Goal: Communication & Community: Answer question/provide support

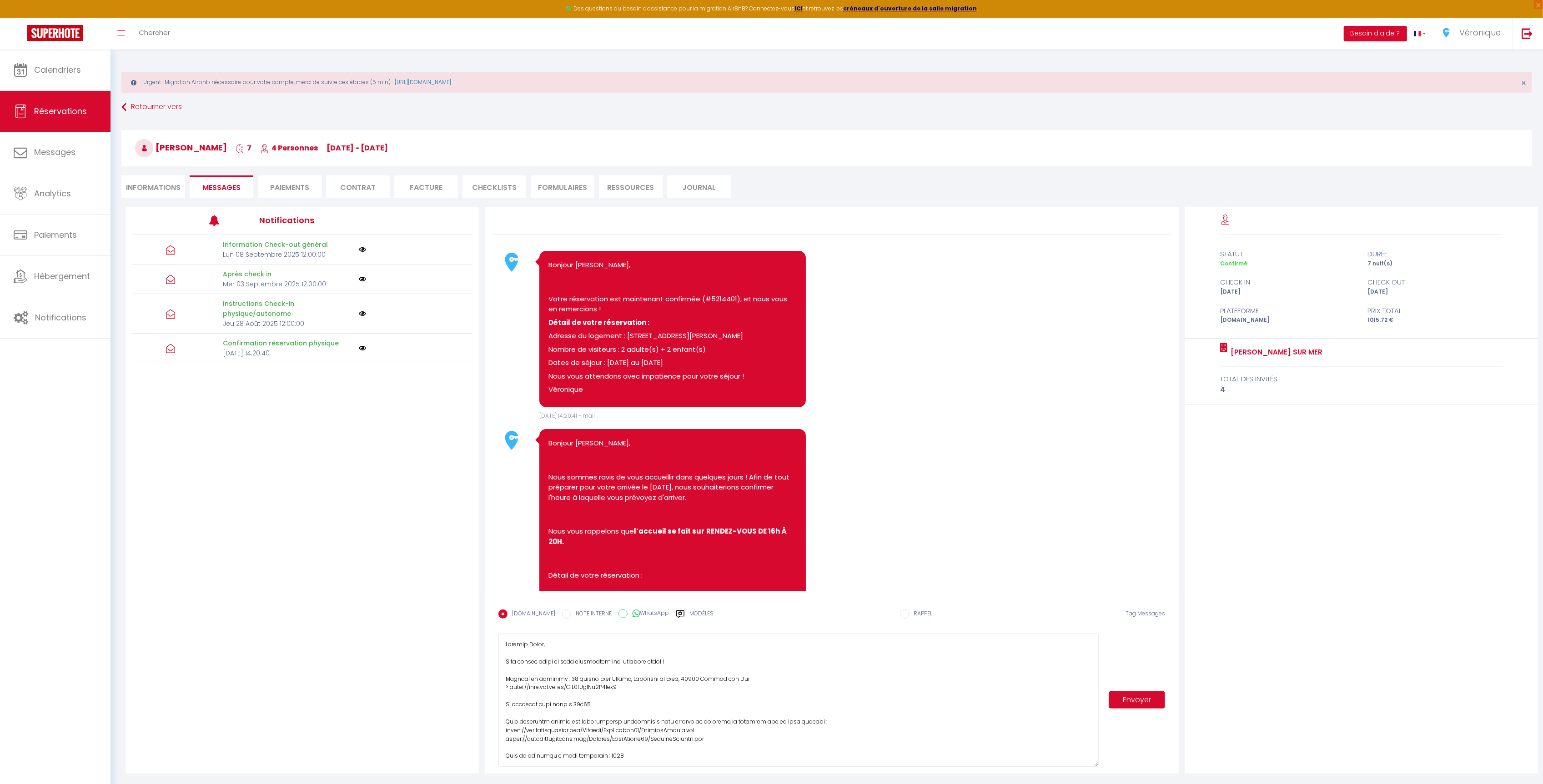
scroll to position [3078, 0]
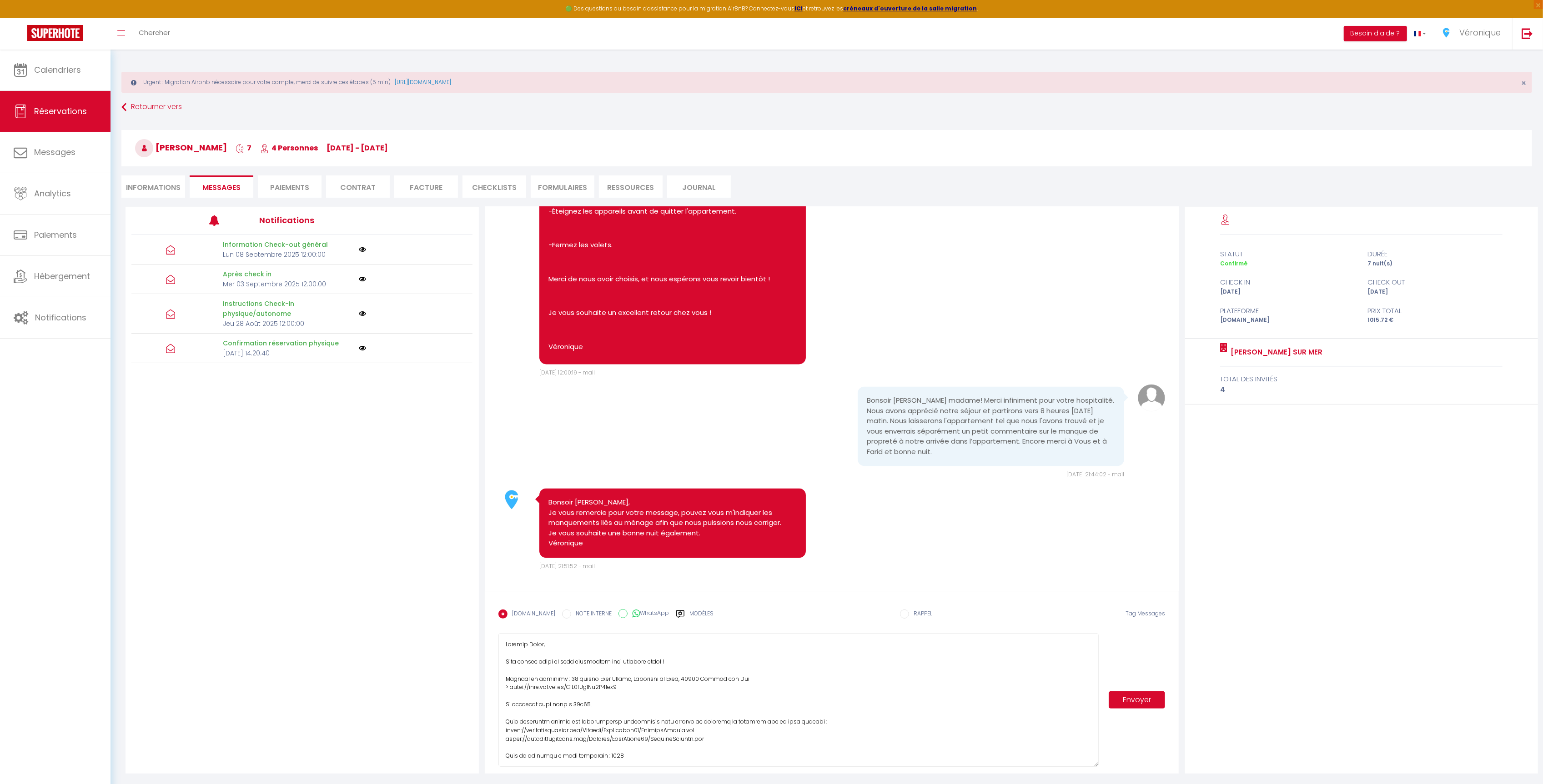
click at [652, 754] on textarea at bounding box center [799, 700] width 601 height 134
drag, startPoint x: 623, startPoint y: 756, endPoint x: 469, endPoint y: 615, distance: 208.8
click at [469, 615] on div "Notifications Information Check-out général [PERSON_NAME][DATE] 12:00:00 Après …" at bounding box center [832, 490] width 1412 height 567
type textarea "Si vous venez de l'aéroport : Vous pouvez soit prendre le bus n° 622 direction …"
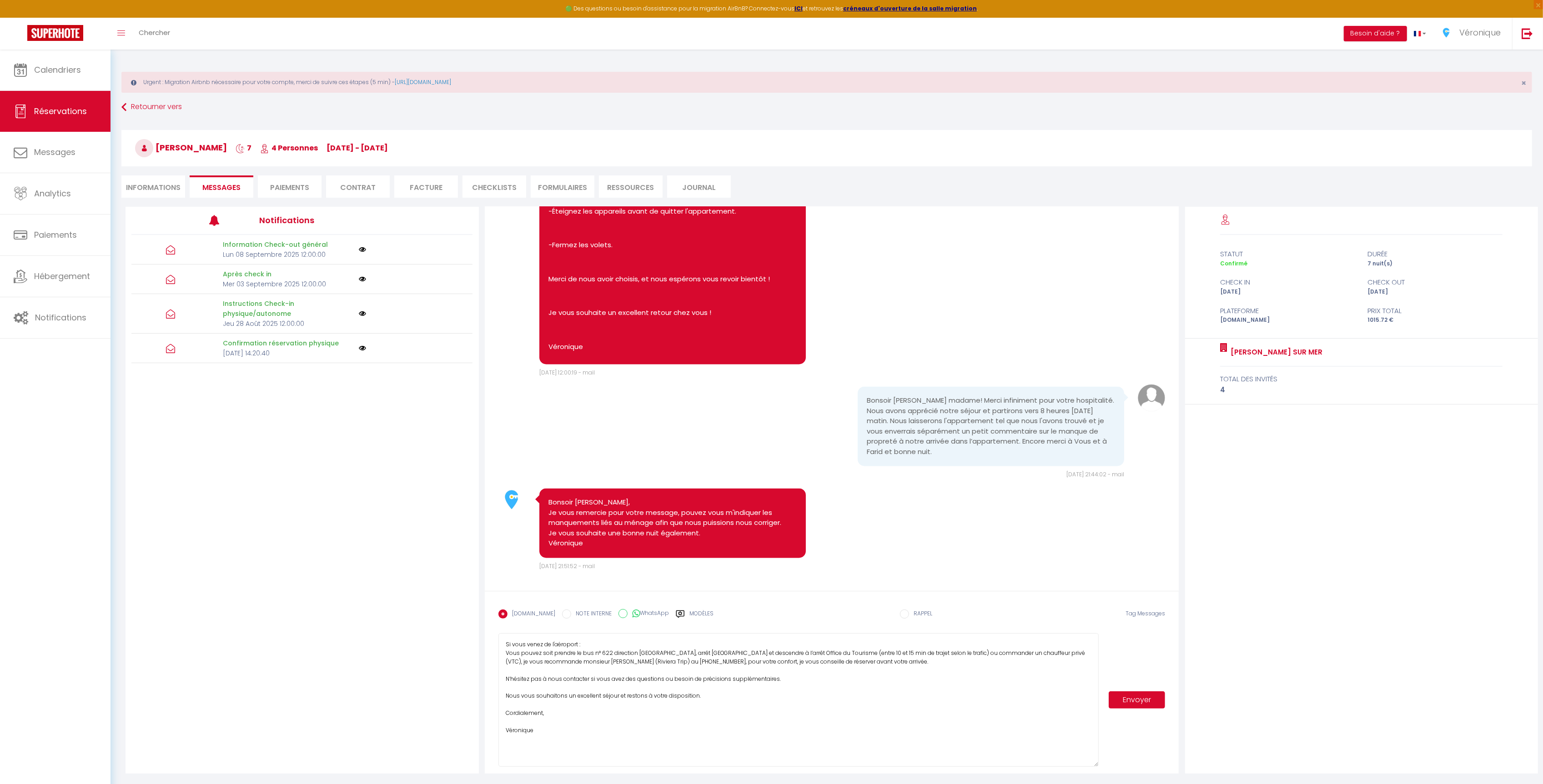
drag, startPoint x: 536, startPoint y: 747, endPoint x: 455, endPoint y: 562, distance: 202.0
click at [455, 564] on div "Notifications Information Check-out général [PERSON_NAME][DATE] 12:00:00 Après …" at bounding box center [832, 490] width 1412 height 567
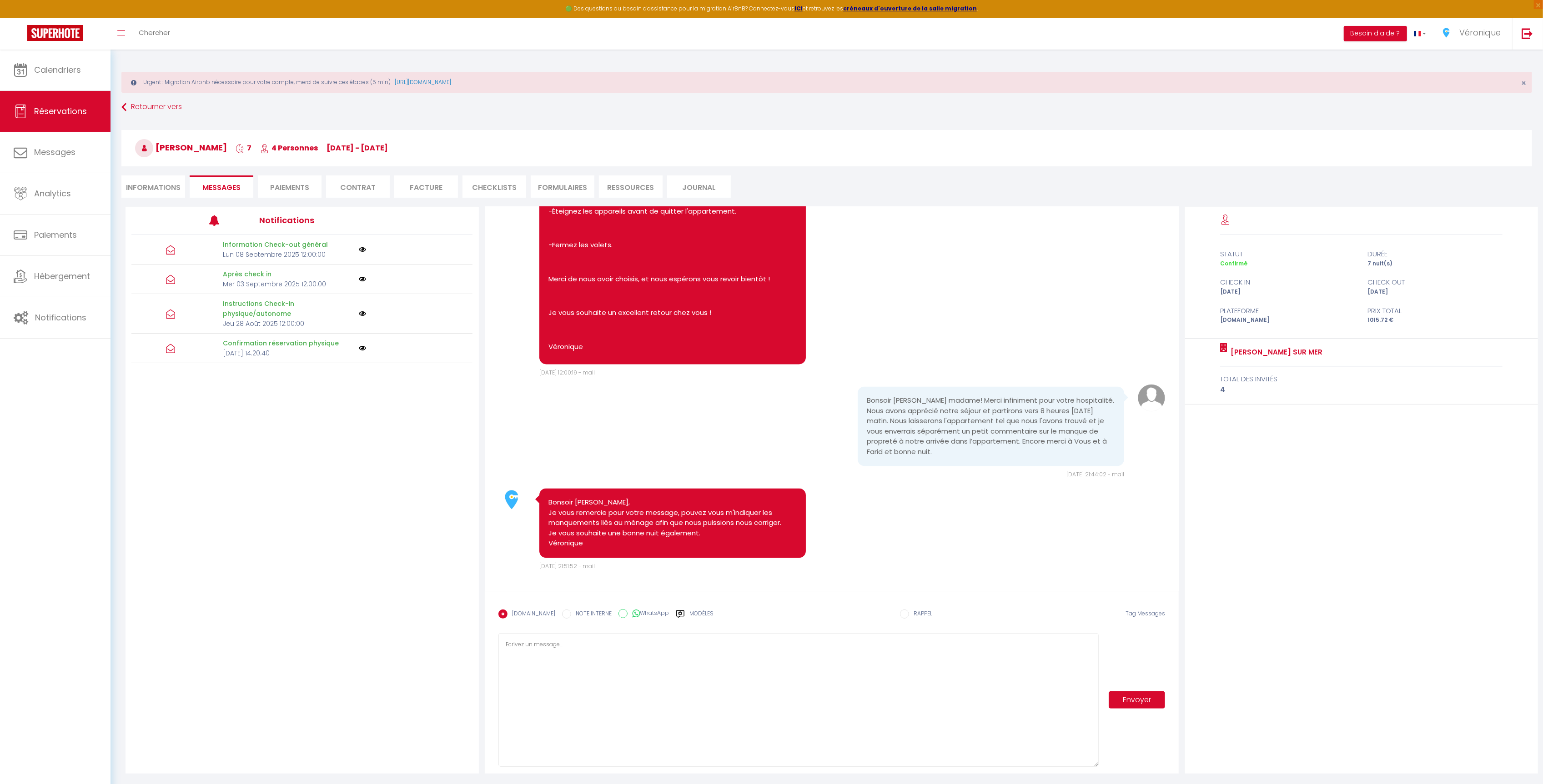
drag, startPoint x: 639, startPoint y: 661, endPoint x: 402, endPoint y: 627, distance: 239.4
click at [402, 627] on div "Notifications Information Check-out général [PERSON_NAME][DATE] 12:00:00 Après …" at bounding box center [832, 490] width 1412 height 567
click at [53, 162] on link "Messages" at bounding box center [55, 152] width 110 height 41
select select "message"
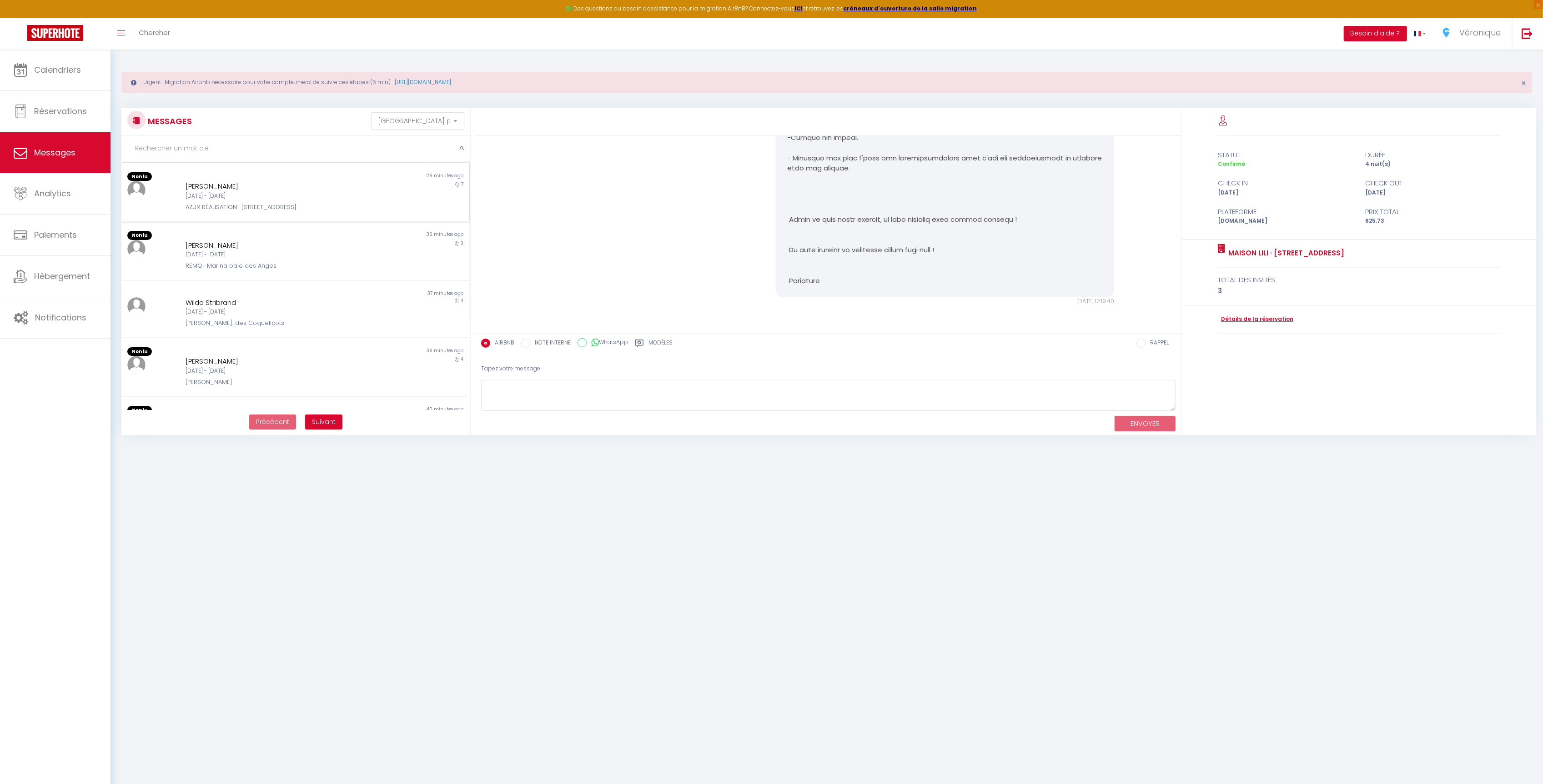
scroll to position [131, 0]
click at [293, 306] on div "[DATE] - [DATE]" at bounding box center [281, 304] width 191 height 9
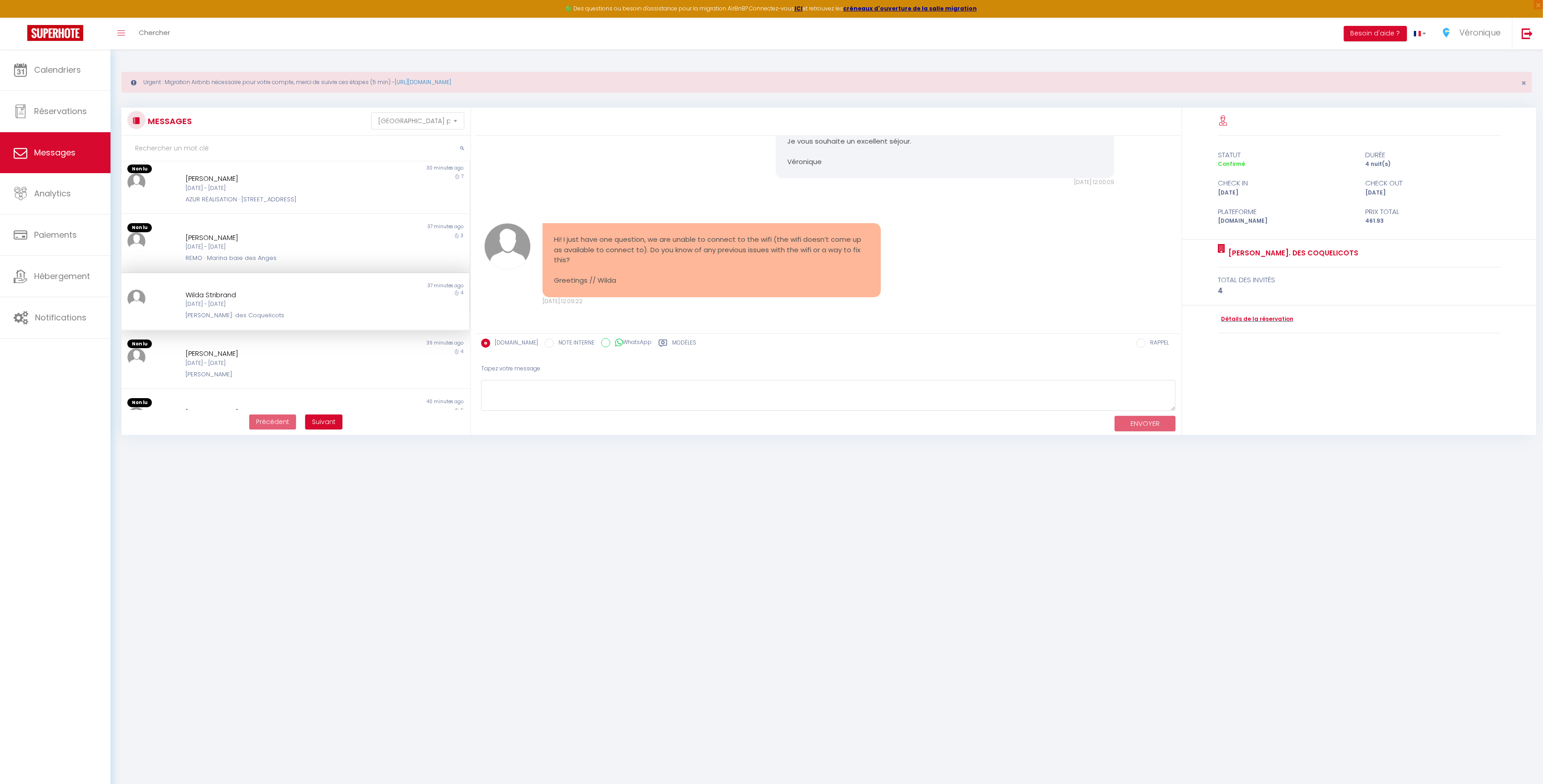
scroll to position [917, 0]
click at [557, 236] on pre "Hi! I just have one question, we are unable to connect to the wifi (the wifi do…" at bounding box center [711, 260] width 316 height 51
drag, startPoint x: 555, startPoint y: 237, endPoint x: 608, endPoint y: 262, distance: 58.6
click at [608, 262] on pre "Hi! I just have one question, we are unable to connect to the wifi (the wifi do…" at bounding box center [711, 260] width 316 height 51
copy pre "Hi! I just have one question, we are unable to connect to the wifi (the wifi do…"
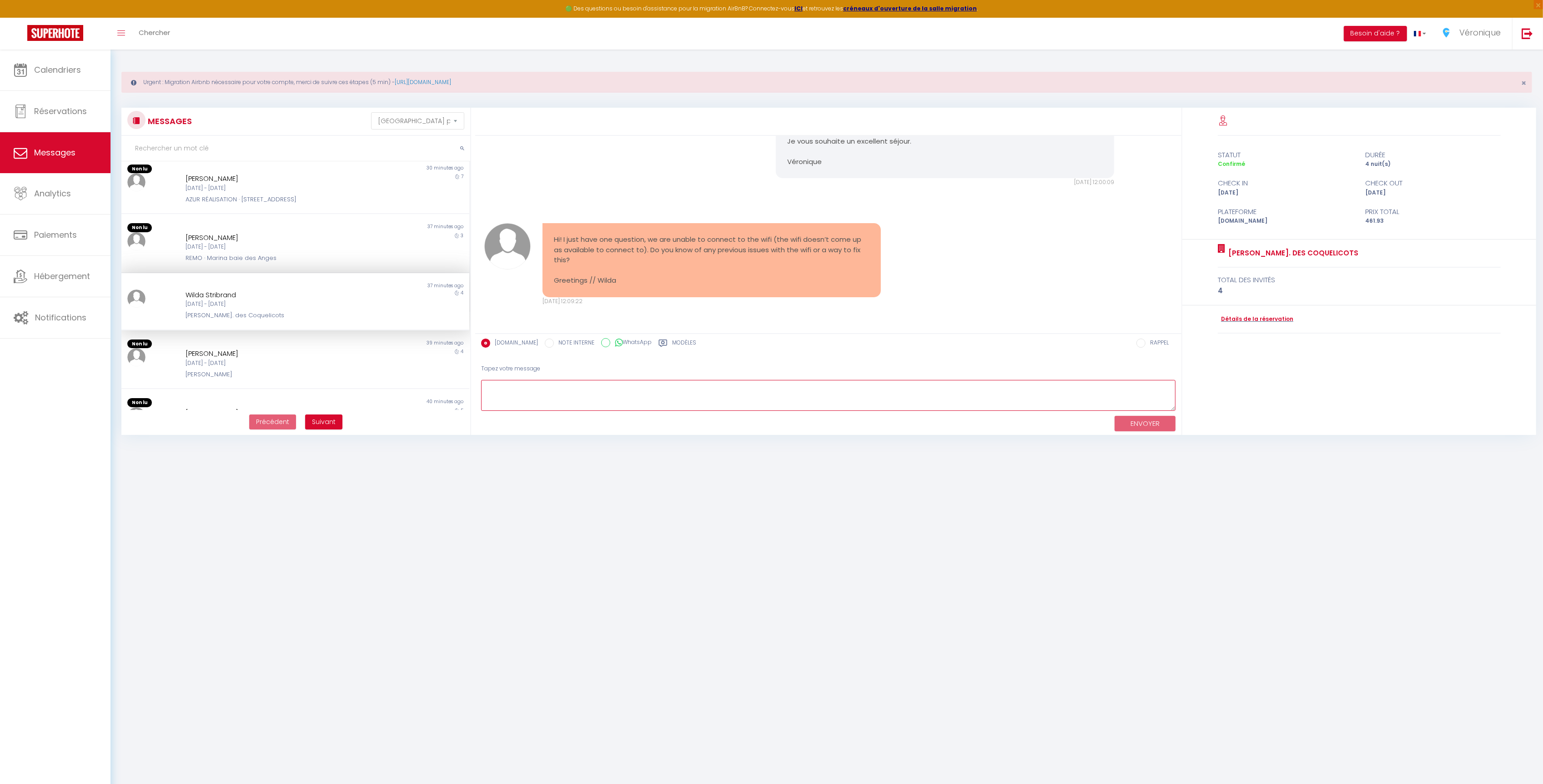
click at [536, 390] on textarea at bounding box center [828, 396] width 694 height 31
type textarea "Bonjour, Pouvez vous débrancher la box et la rebrancher, il y a oeut être une m…"
click at [1145, 423] on button "ENVOYER" at bounding box center [1145, 424] width 61 height 16
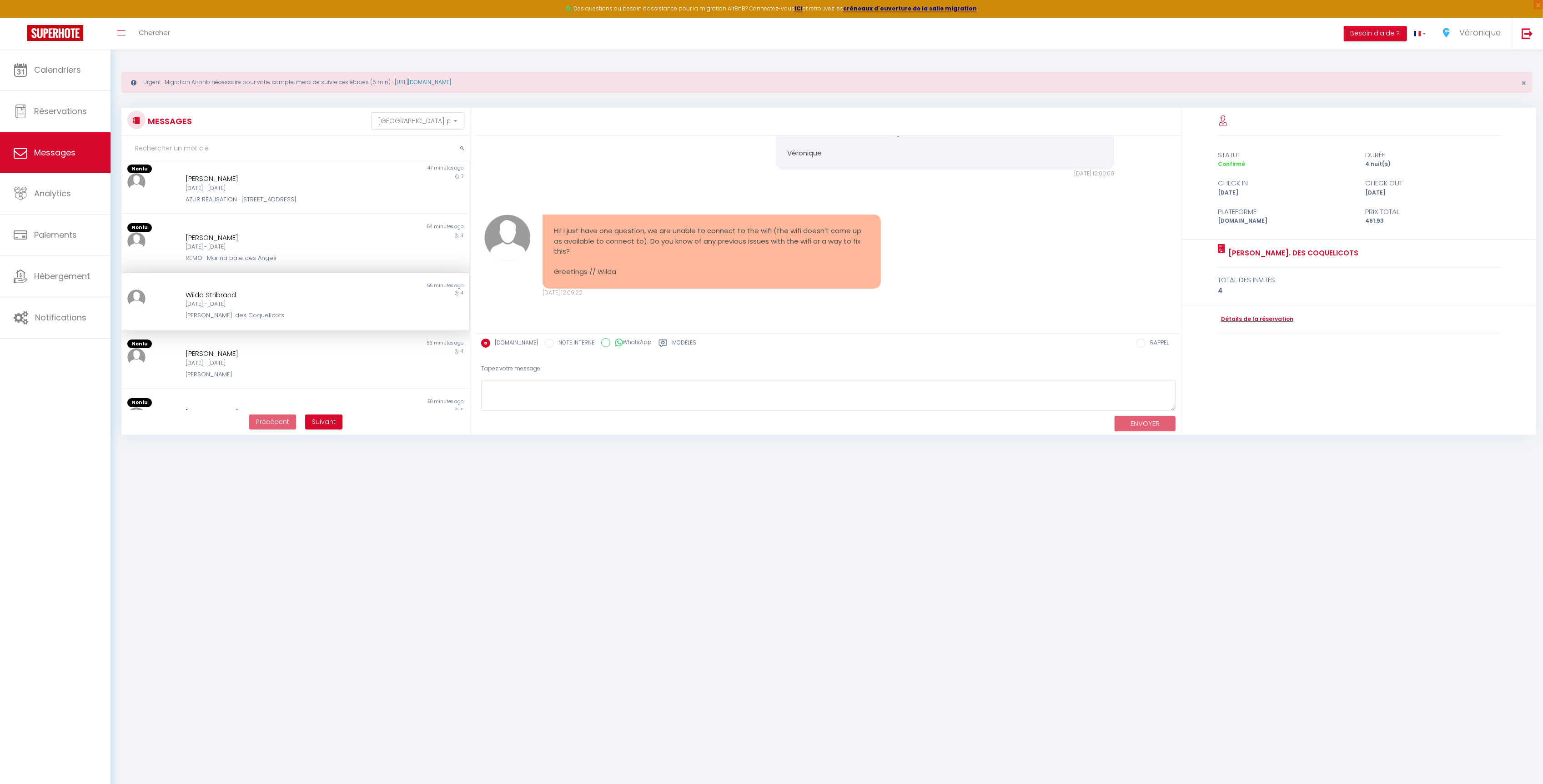
scroll to position [1035, 0]
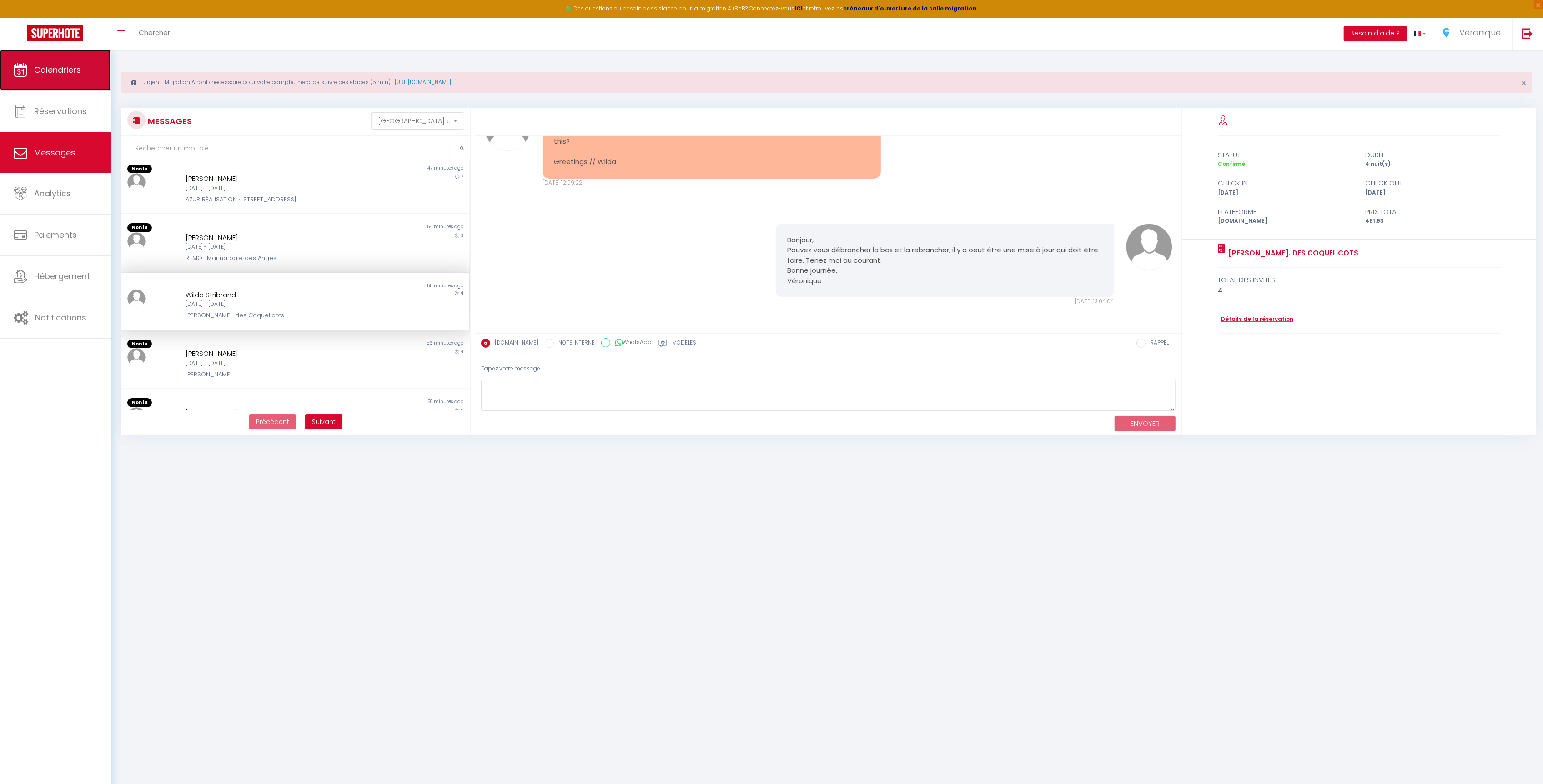
click at [45, 79] on link "Calendriers" at bounding box center [55, 70] width 110 height 41
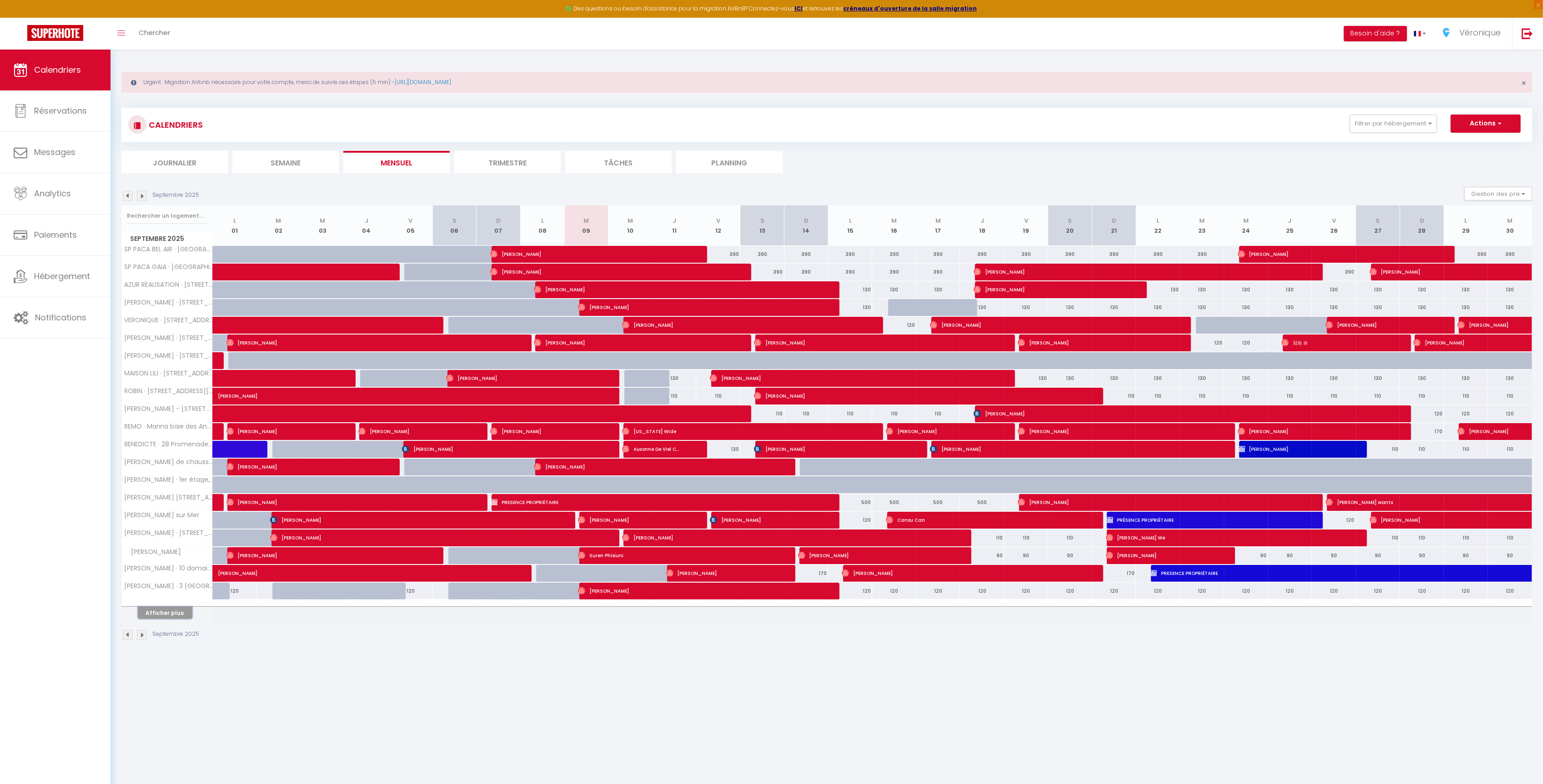
click at [165, 619] on button "Afficher plus" at bounding box center [165, 613] width 54 height 12
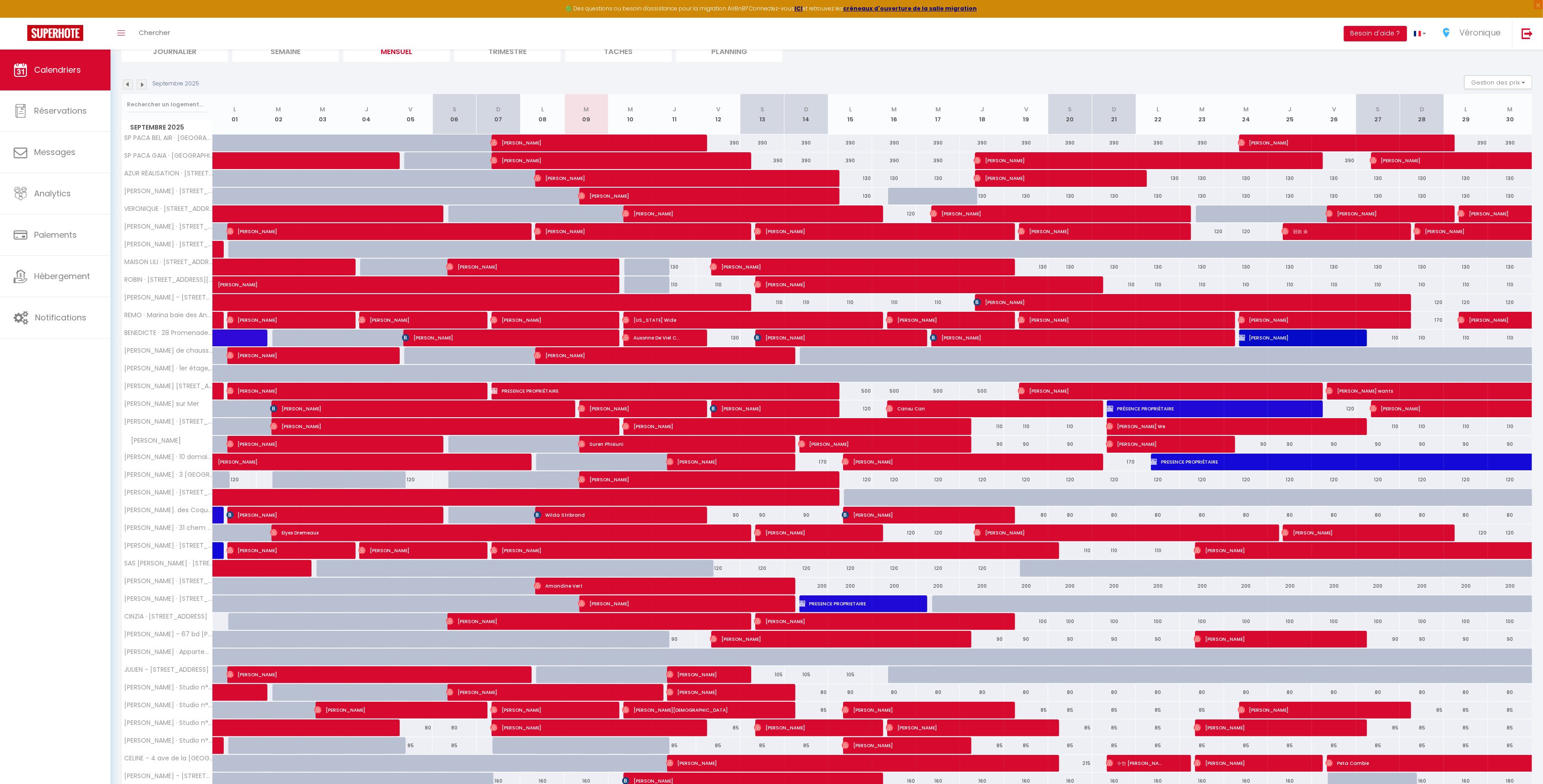
scroll to position [156, 0]
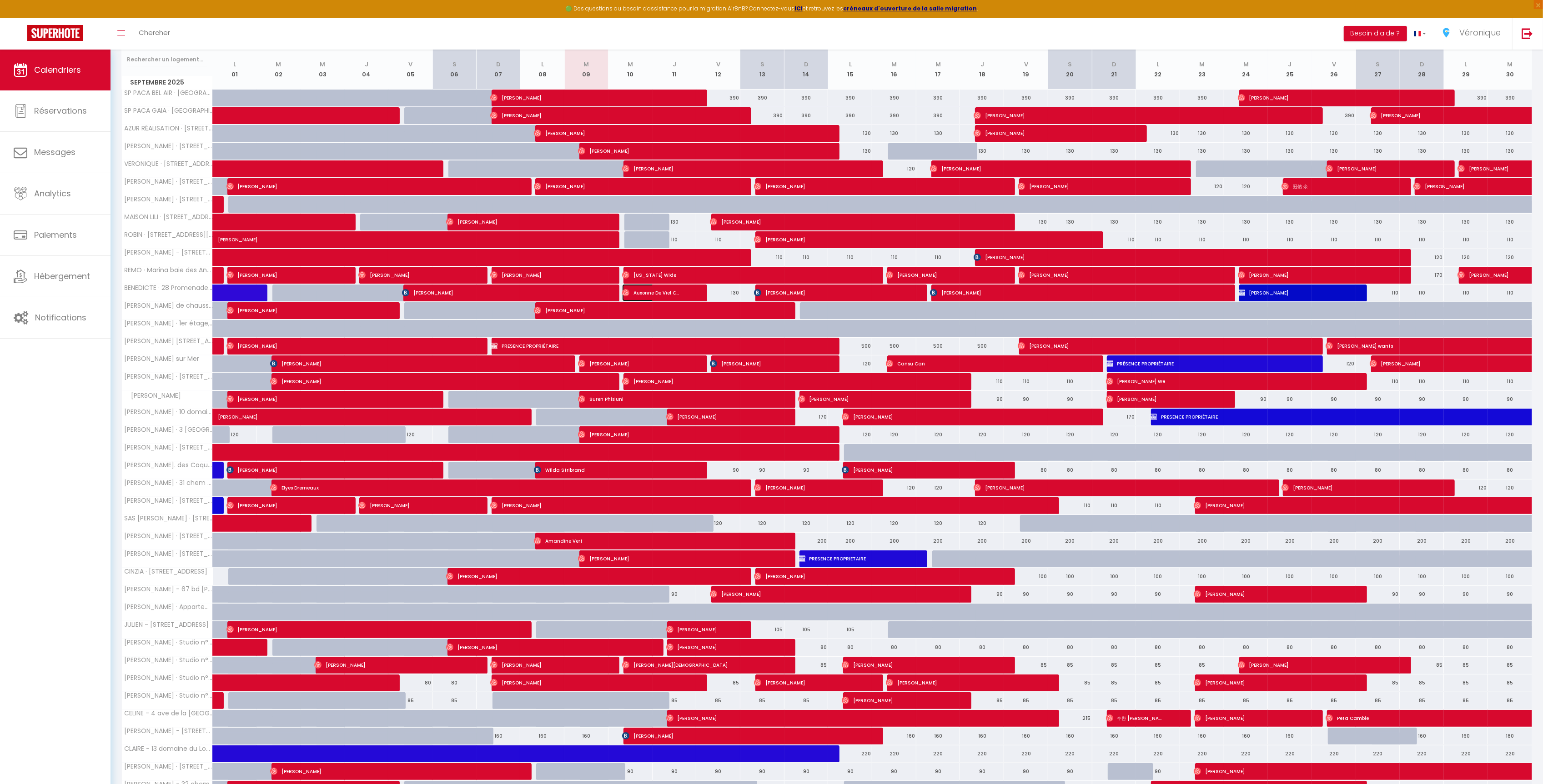
click at [642, 295] on span "Auxonne De Viel Castel" at bounding box center [651, 293] width 58 height 17
select select "OK"
select select "0"
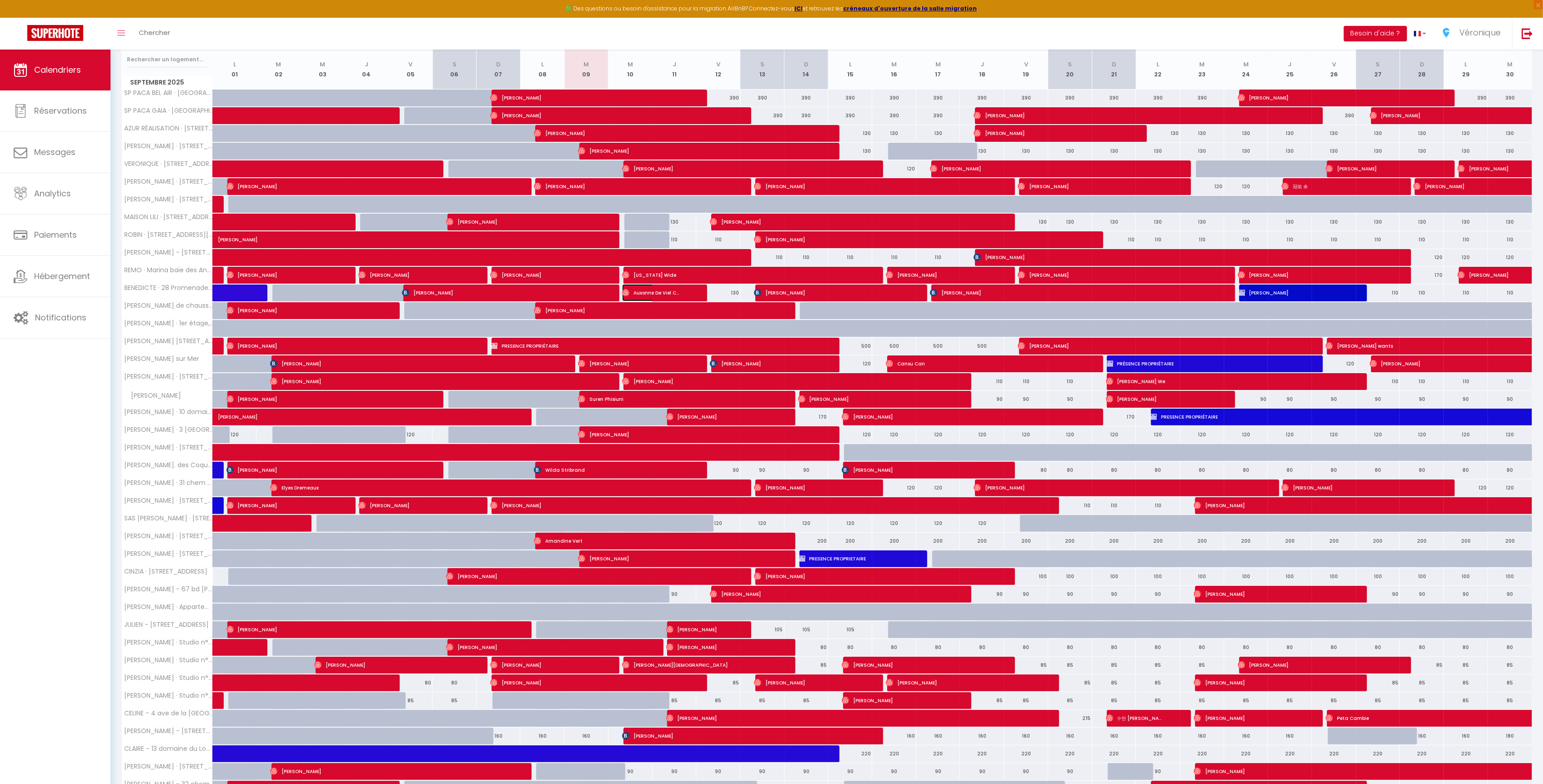
select select "1"
select select
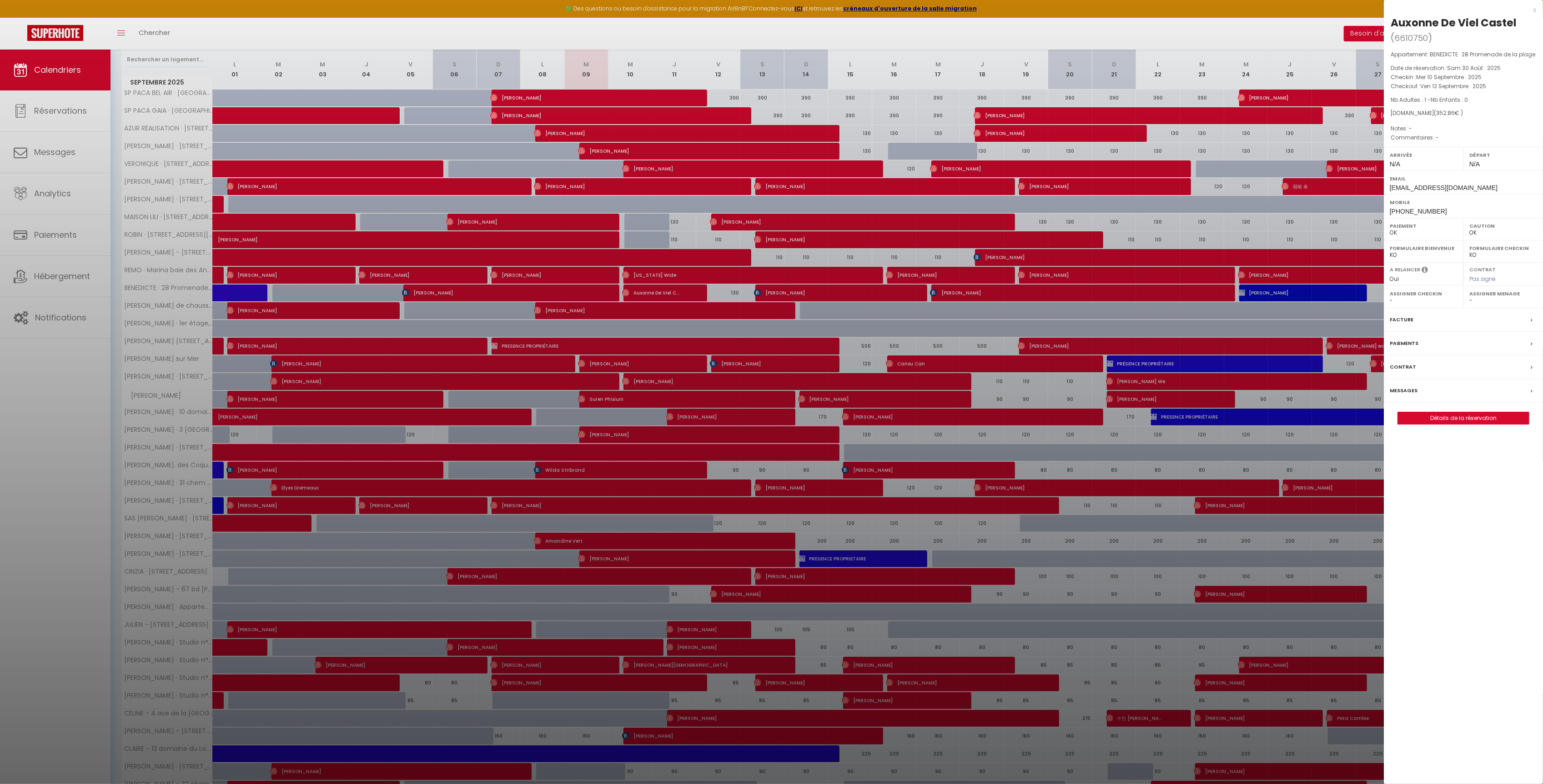
click at [1456, 390] on div "Messages" at bounding box center [1464, 391] width 159 height 24
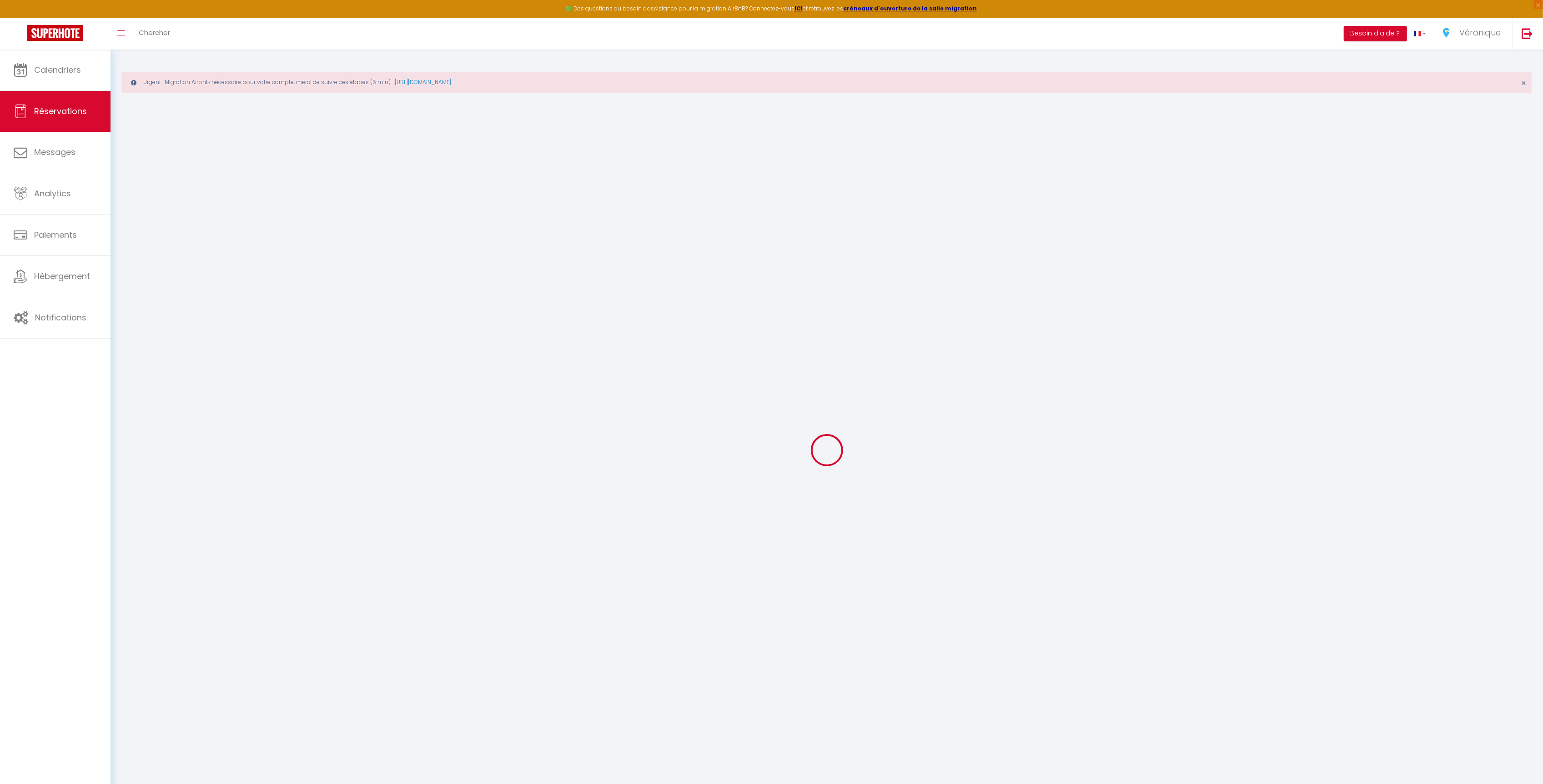
select select
checkbox input "false"
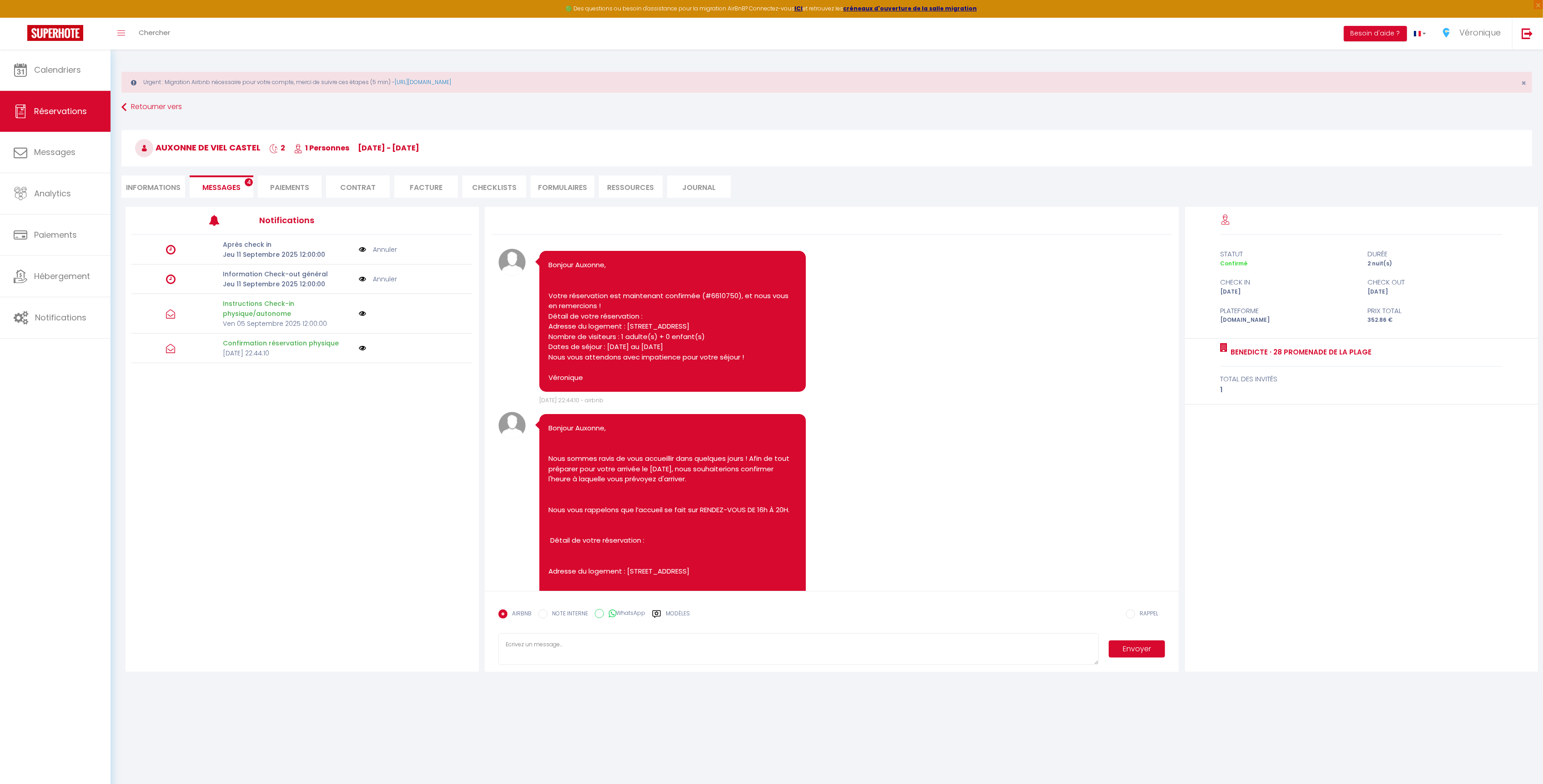
scroll to position [518, 0]
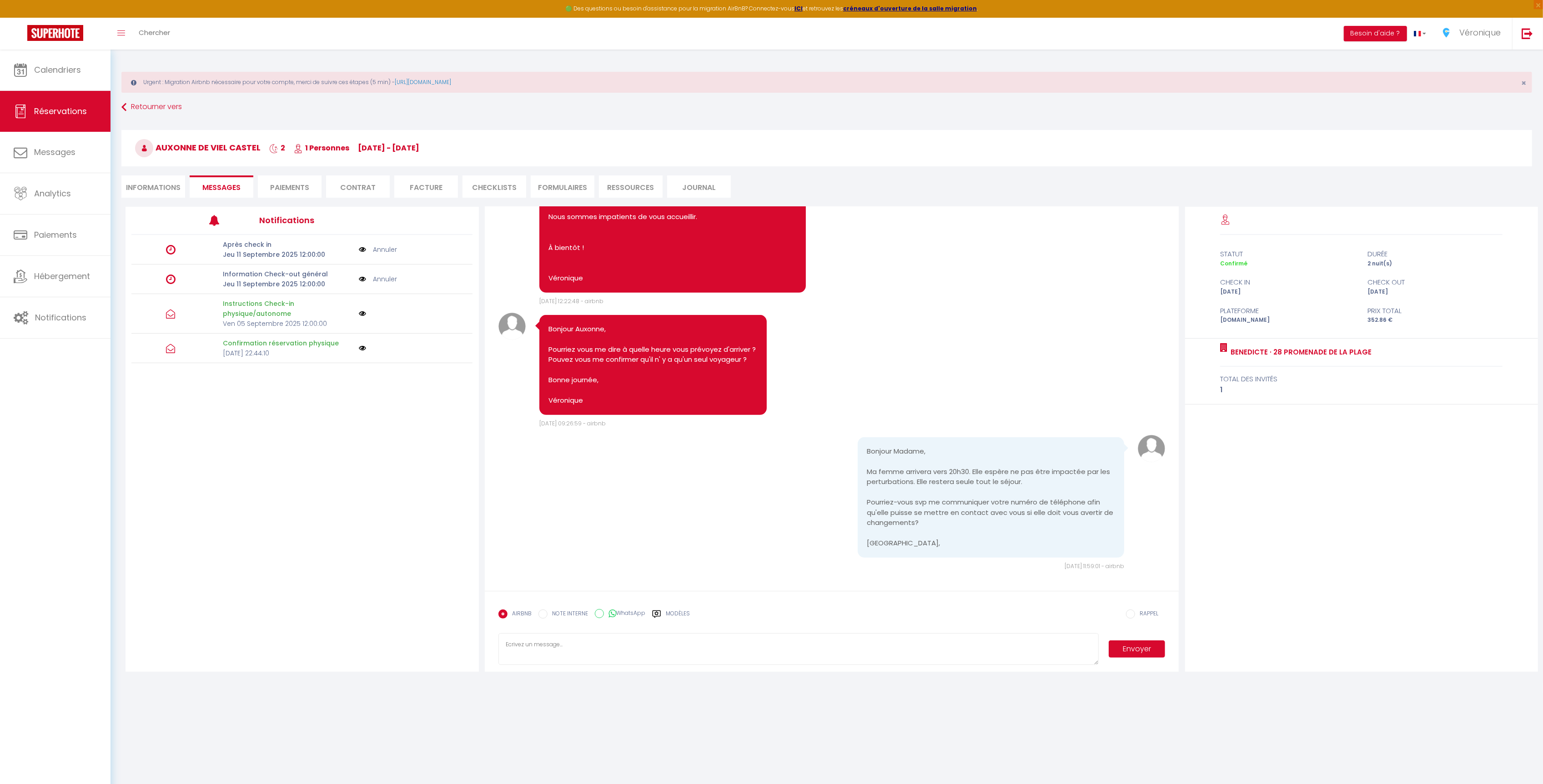
click at [565, 641] on textarea at bounding box center [799, 649] width 601 height 32
click at [677, 612] on label "Modèles" at bounding box center [678, 617] width 24 height 16
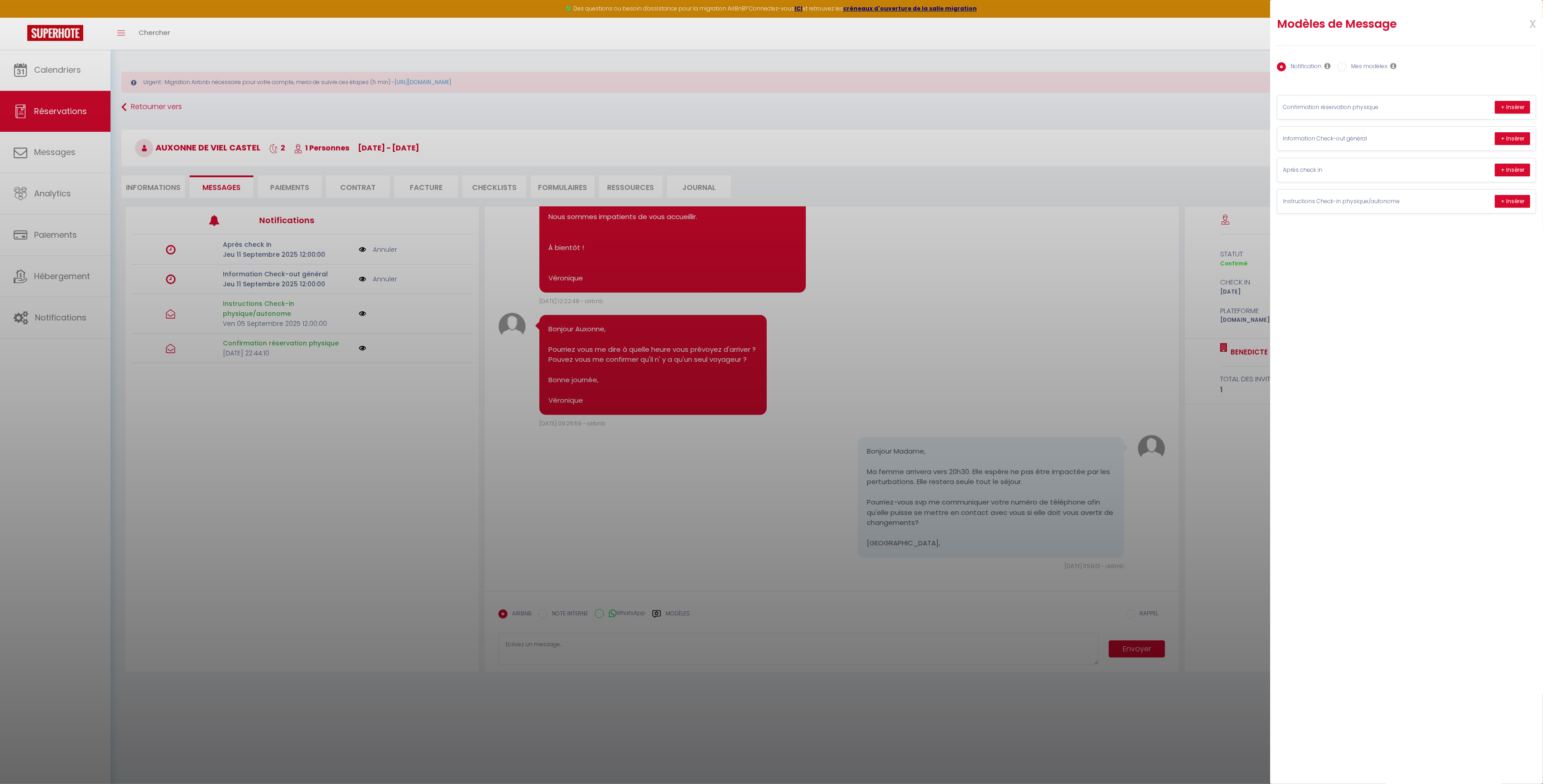
click at [1376, 67] on label "Mes modèles" at bounding box center [1367, 67] width 41 height 10
click at [1347, 67] on input "Mes modèles" at bounding box center [1342, 67] width 9 height 9
radio input "true"
radio input "false"
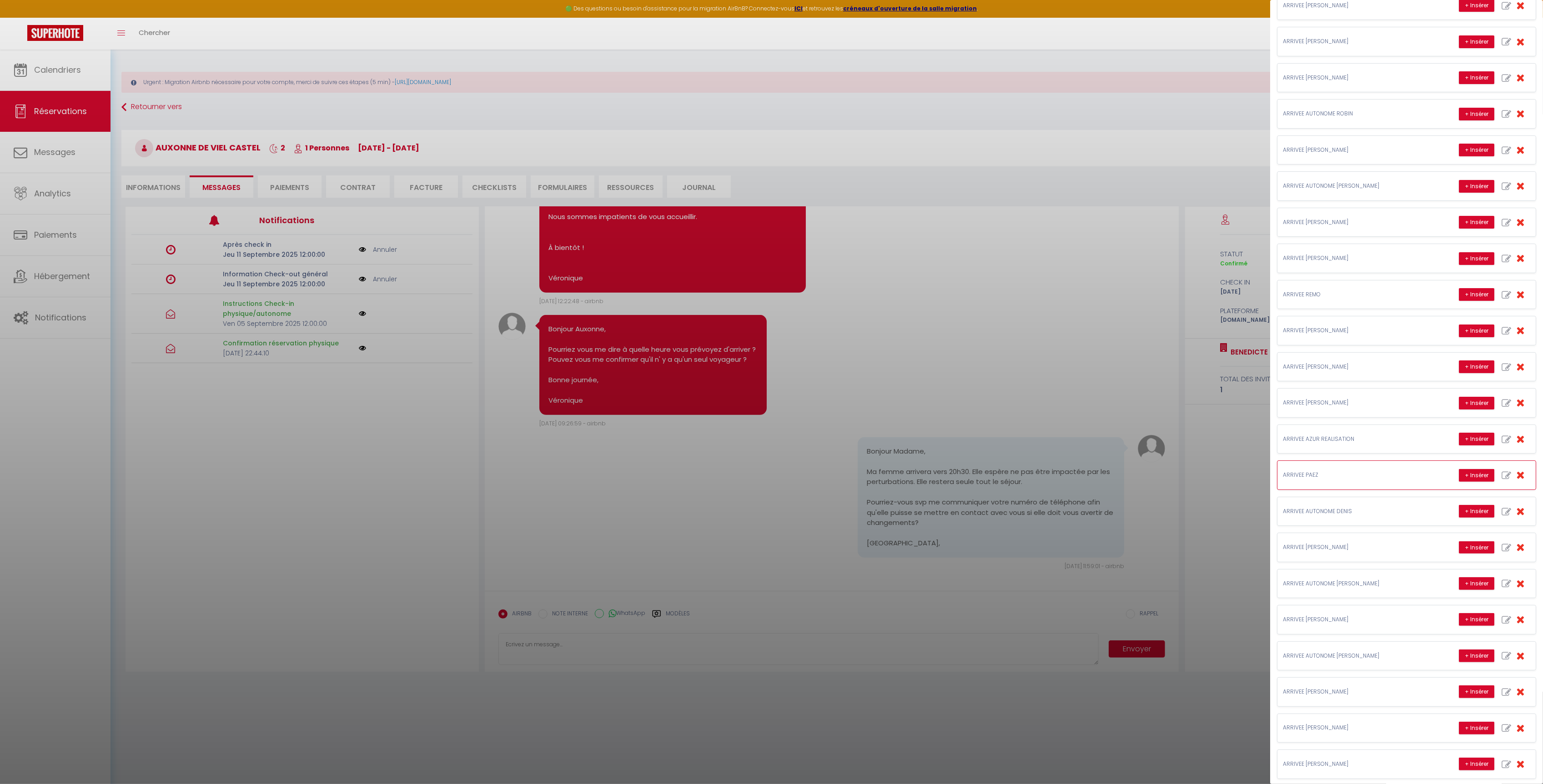
scroll to position [136, 0]
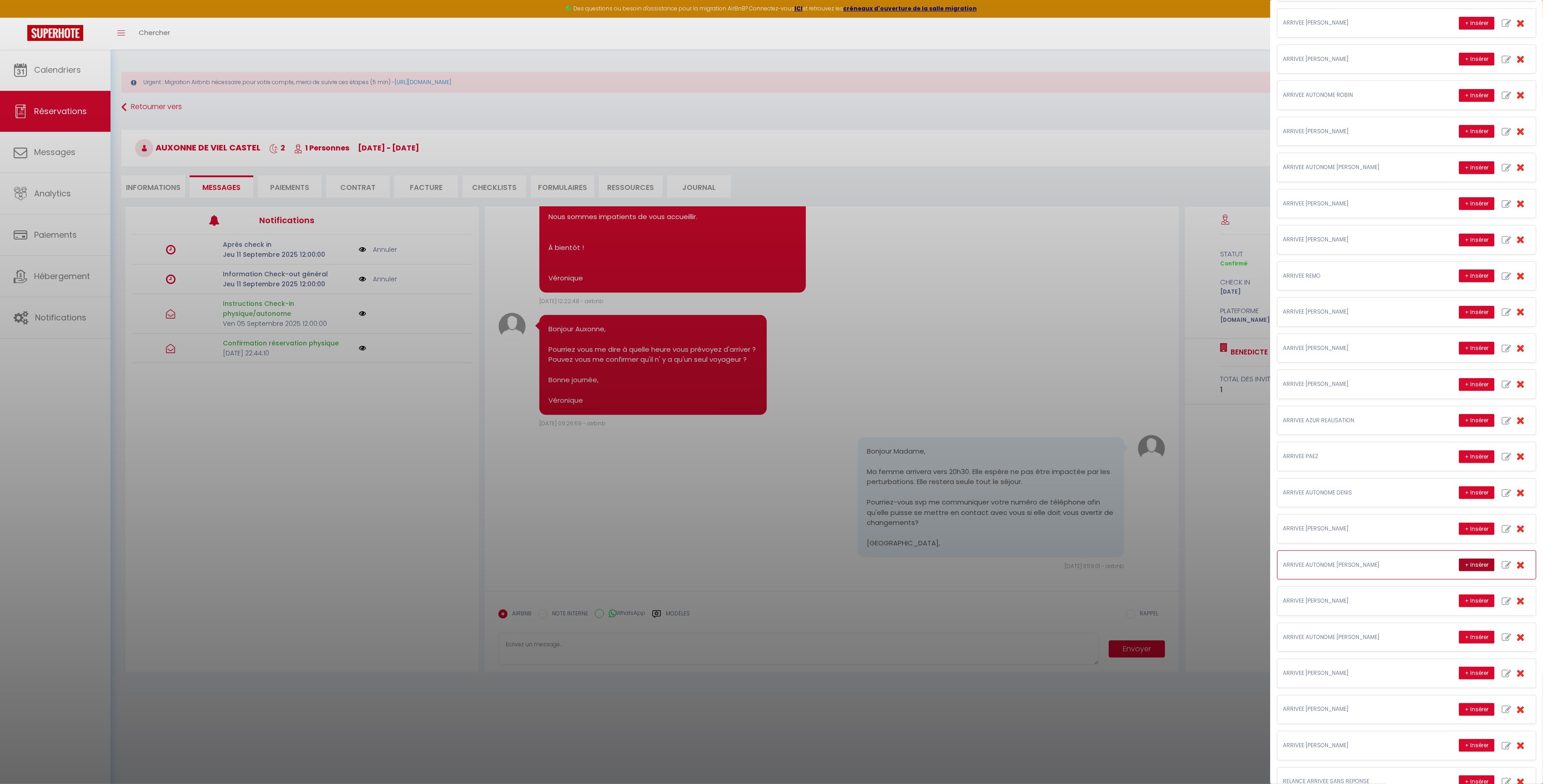
click at [1459, 571] on button "+ Insérer" at bounding box center [1477, 565] width 35 height 12
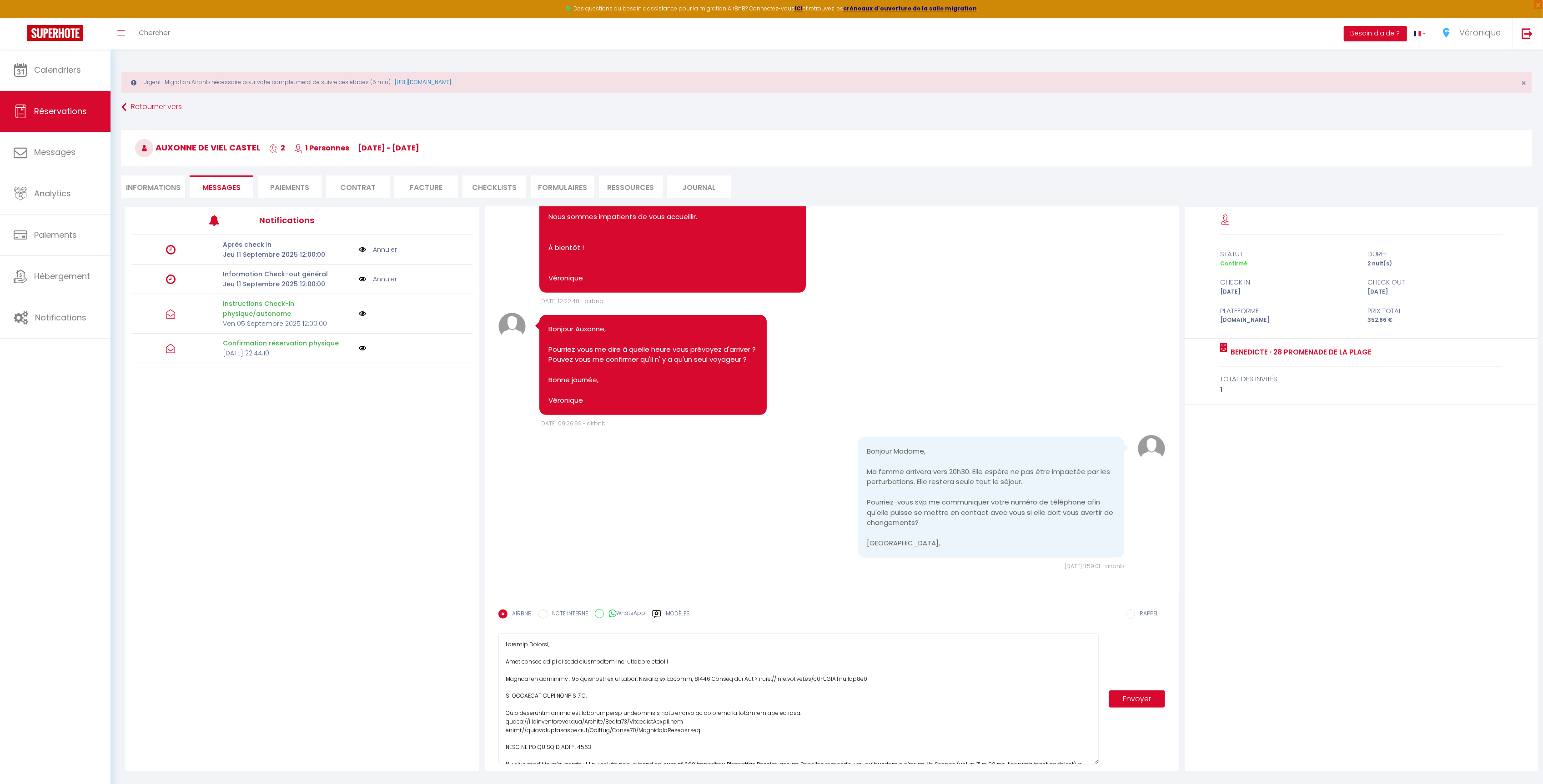
drag, startPoint x: 1097, startPoint y: 665, endPoint x: 1122, endPoint y: 765, distance: 103.1
click at [1122, 765] on div "Envoyer" at bounding box center [832, 699] width 667 height 131
click at [763, 669] on textarea at bounding box center [799, 699] width 601 height 131
click at [507, 674] on textarea at bounding box center [799, 699] width 601 height 131
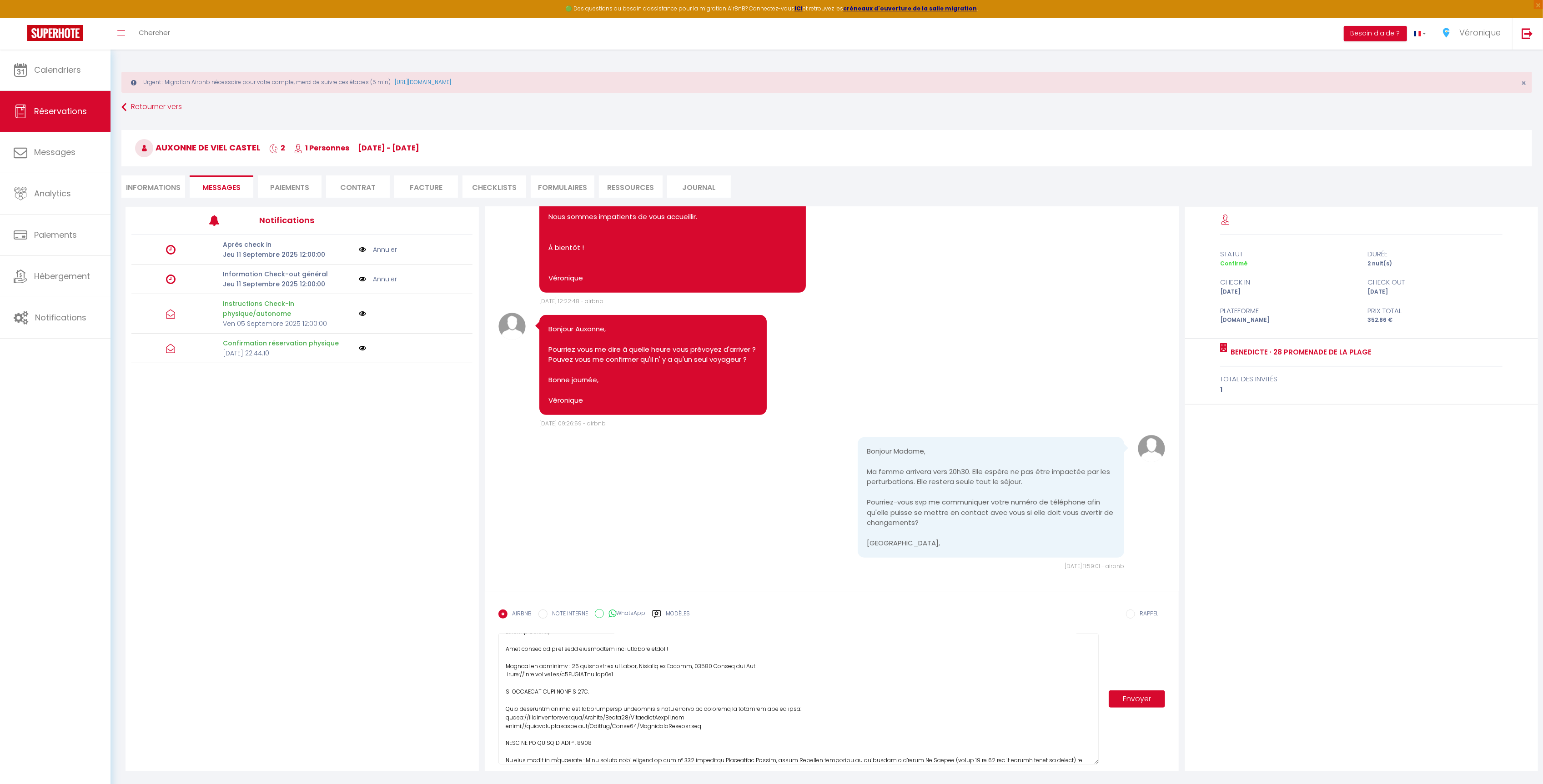
paste textarea "📌"
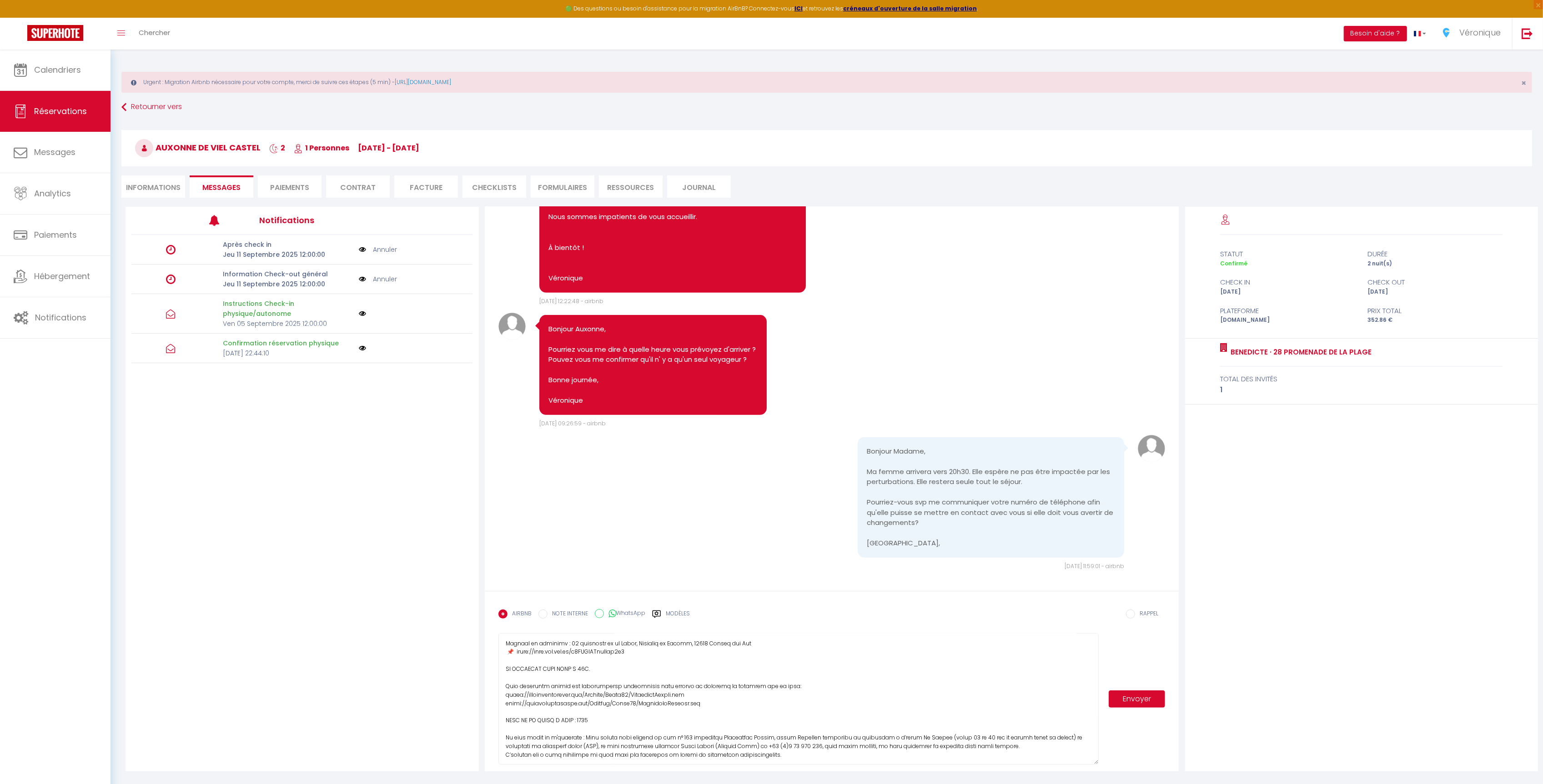
scroll to position [36, 0]
click at [506, 694] on textarea at bounding box center [799, 699] width 601 height 131
paste textarea "🔗"
click at [503, 703] on textarea at bounding box center [799, 699] width 601 height 131
paste textarea "🔗"
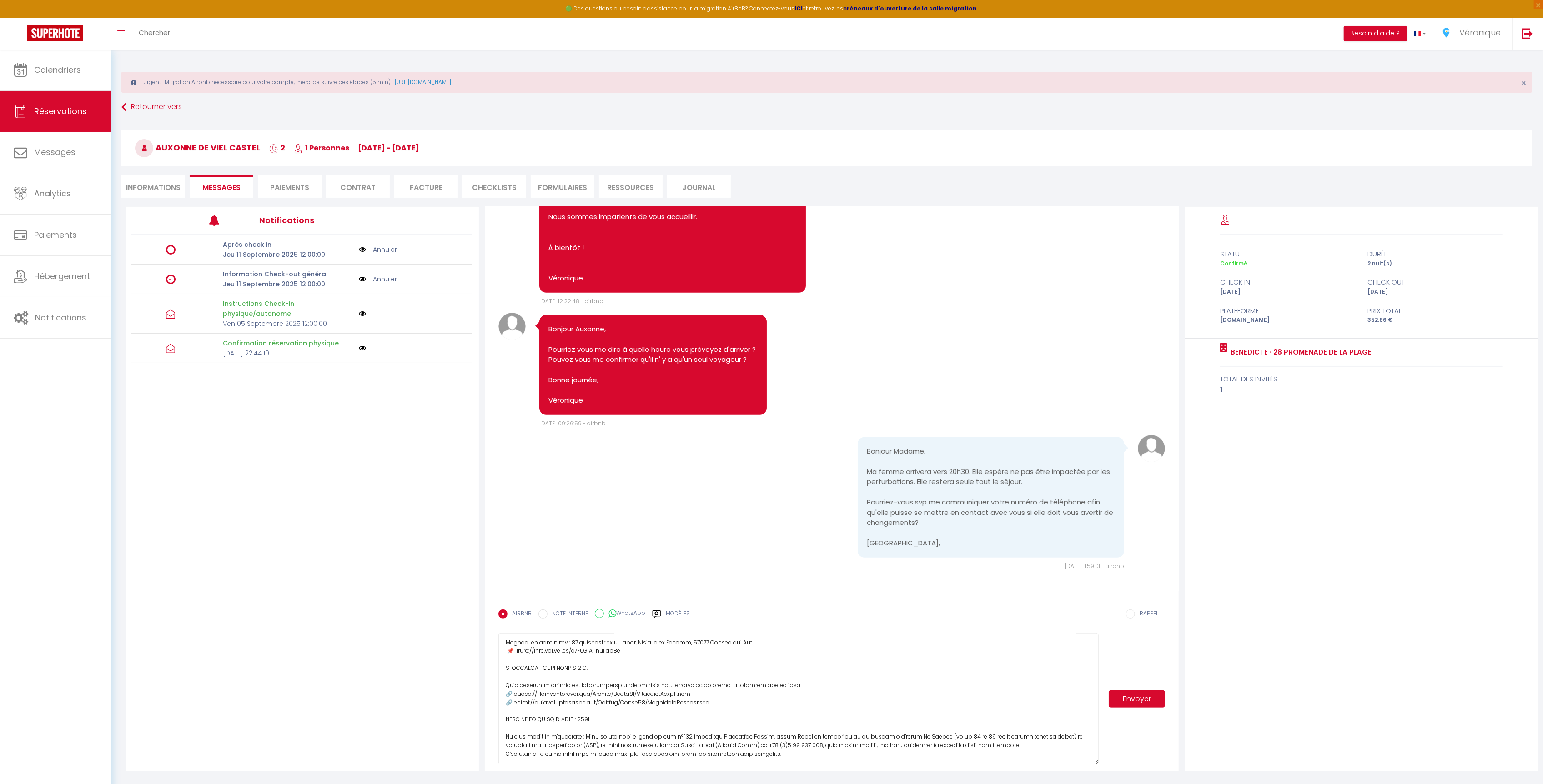
click at [816, 686] on textarea at bounding box center [799, 699] width 601 height 131
drag, startPoint x: 592, startPoint y: 721, endPoint x: 576, endPoint y: 720, distance: 16.0
click at [576, 720] on textarea at bounding box center [799, 699] width 601 height 131
click at [639, 735] on textarea at bounding box center [799, 699] width 601 height 131
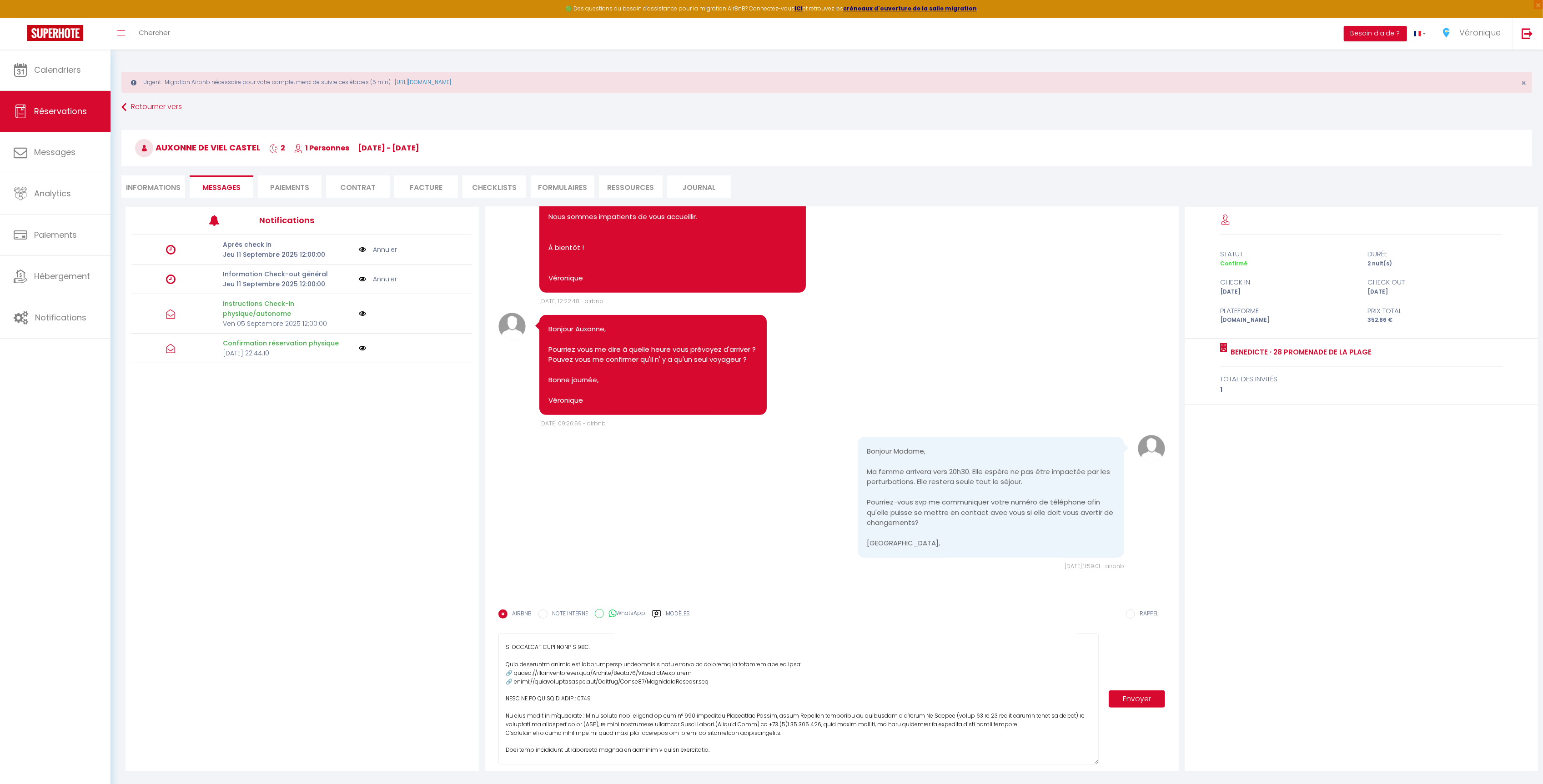
scroll to position [56, 0]
click at [808, 665] on textarea at bounding box center [799, 699] width 601 height 131
click at [716, 678] on textarea at bounding box center [799, 699] width 601 height 131
click at [801, 668] on textarea at bounding box center [799, 699] width 601 height 131
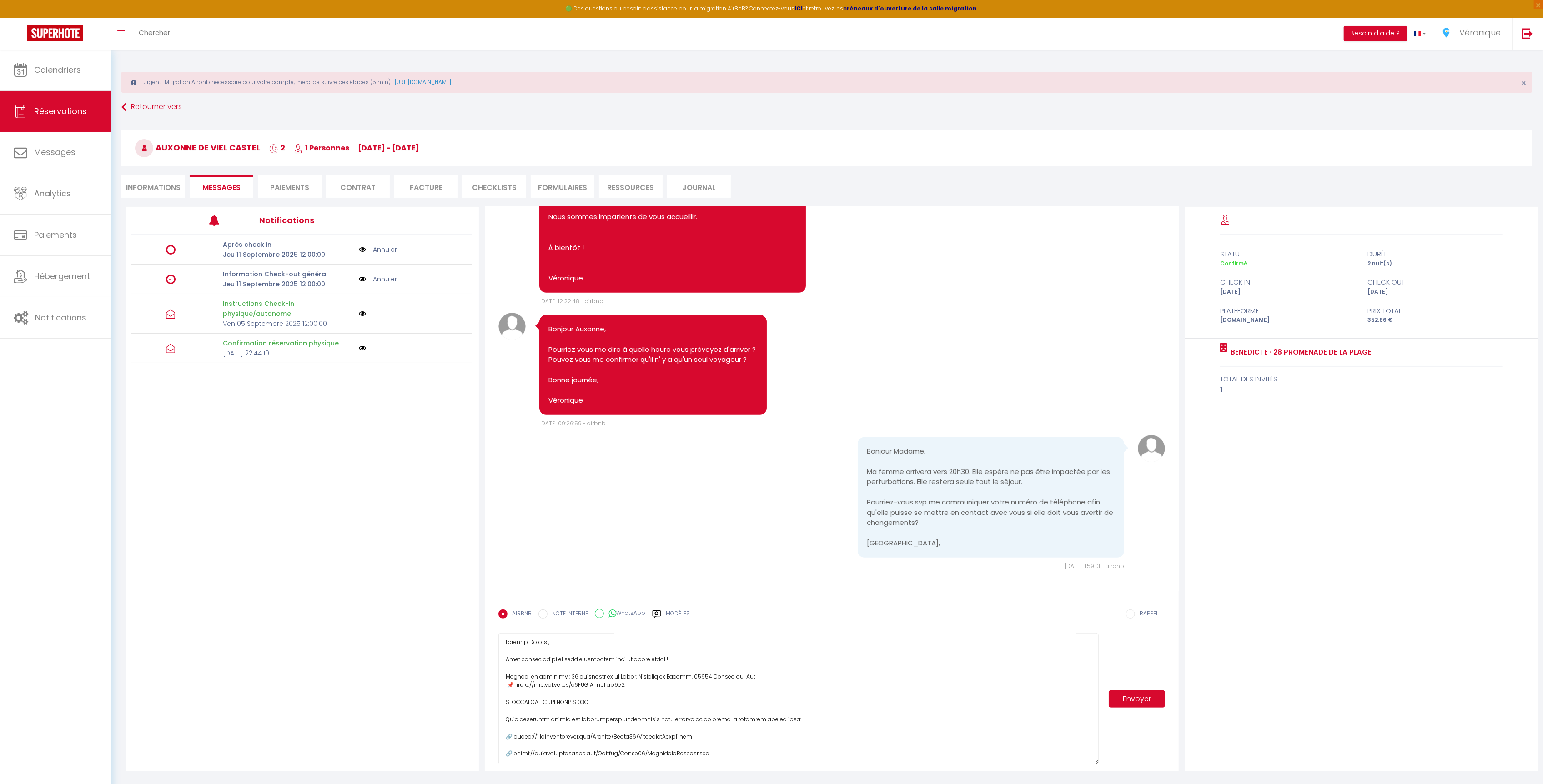
drag, startPoint x: 609, startPoint y: 661, endPoint x: 675, endPoint y: 659, distance: 66.0
click at [675, 659] on textarea at bounding box center [799, 699] width 601 height 131
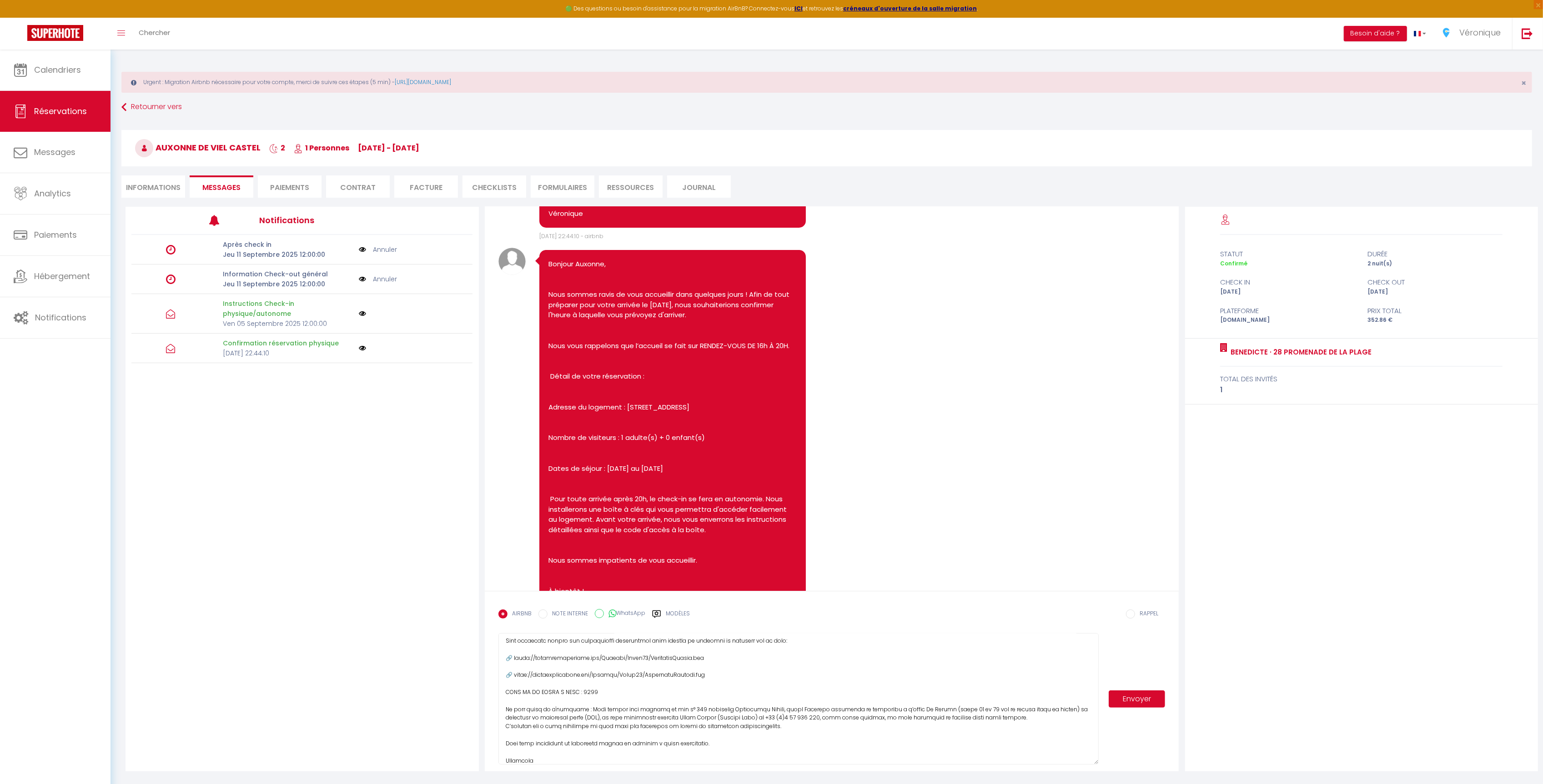
scroll to position [89, 0]
type textarea "Loremip Dolorsi, Amet consec adipi el sedd eiusmodtem. Incidid ut laboreet : 27…"
click at [1135, 700] on button "Envoyer" at bounding box center [1137, 699] width 57 height 17
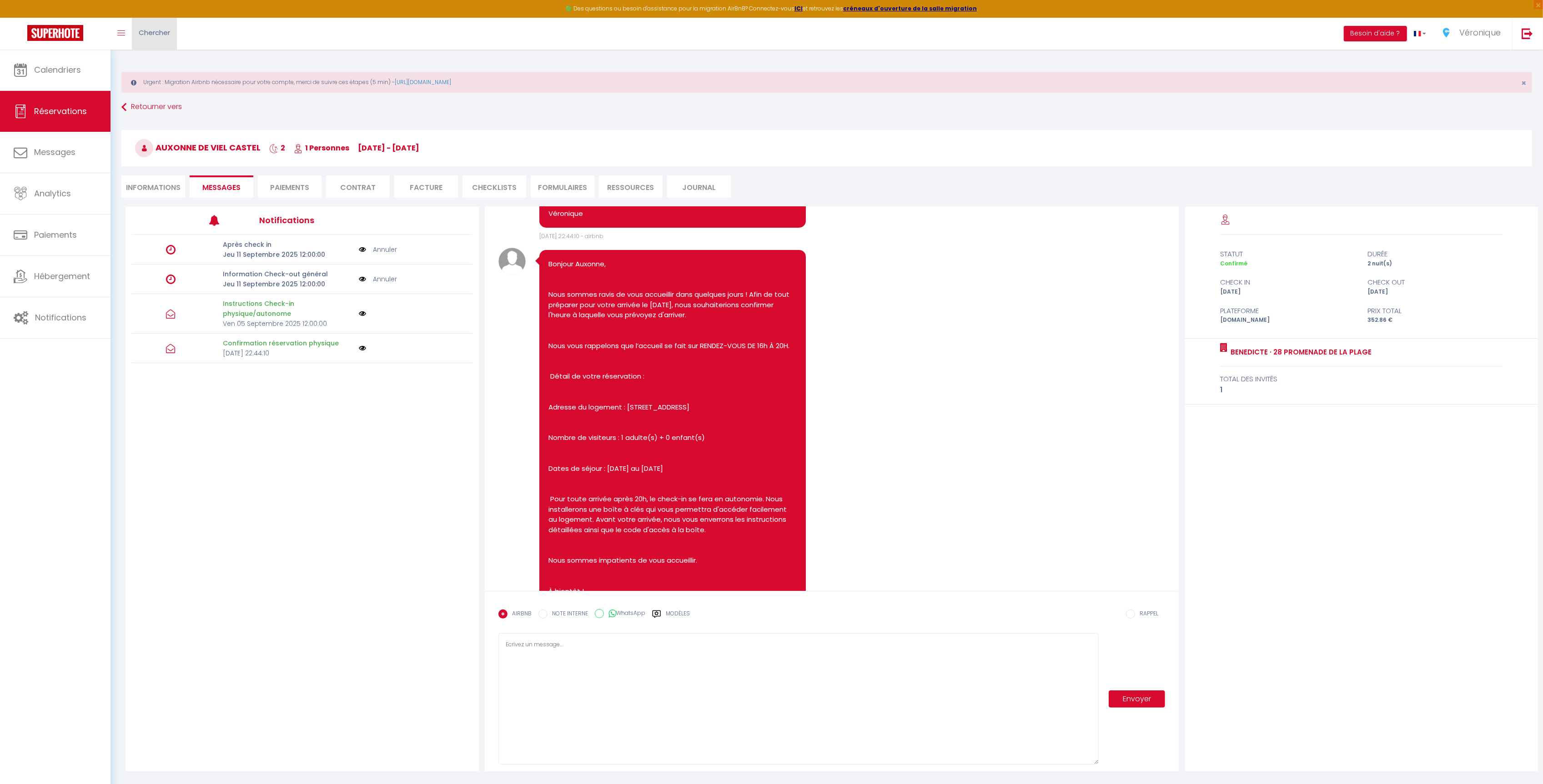
scroll to position [518, 0]
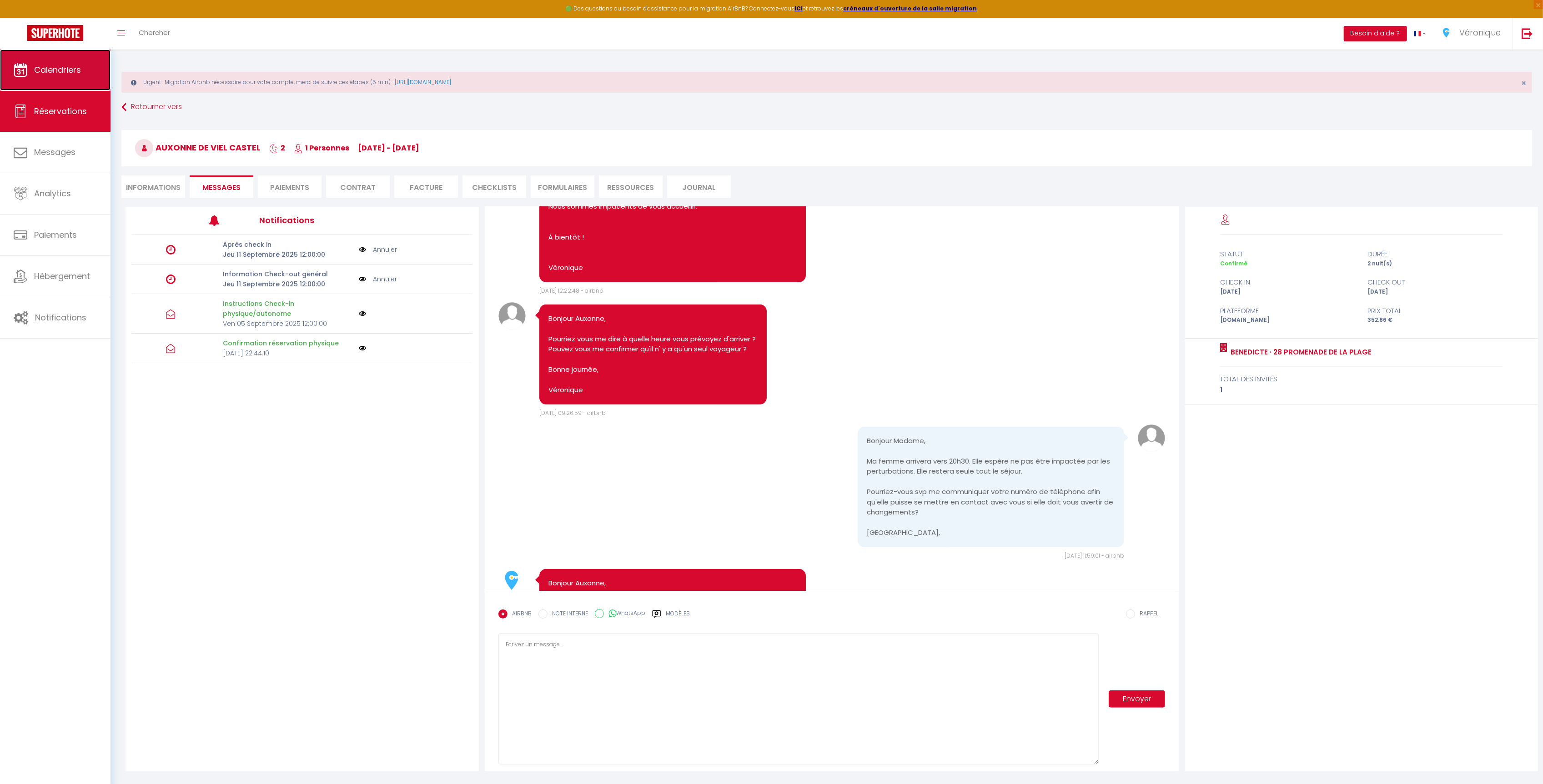
click at [64, 64] on span "Calendriers" at bounding box center [57, 70] width 47 height 11
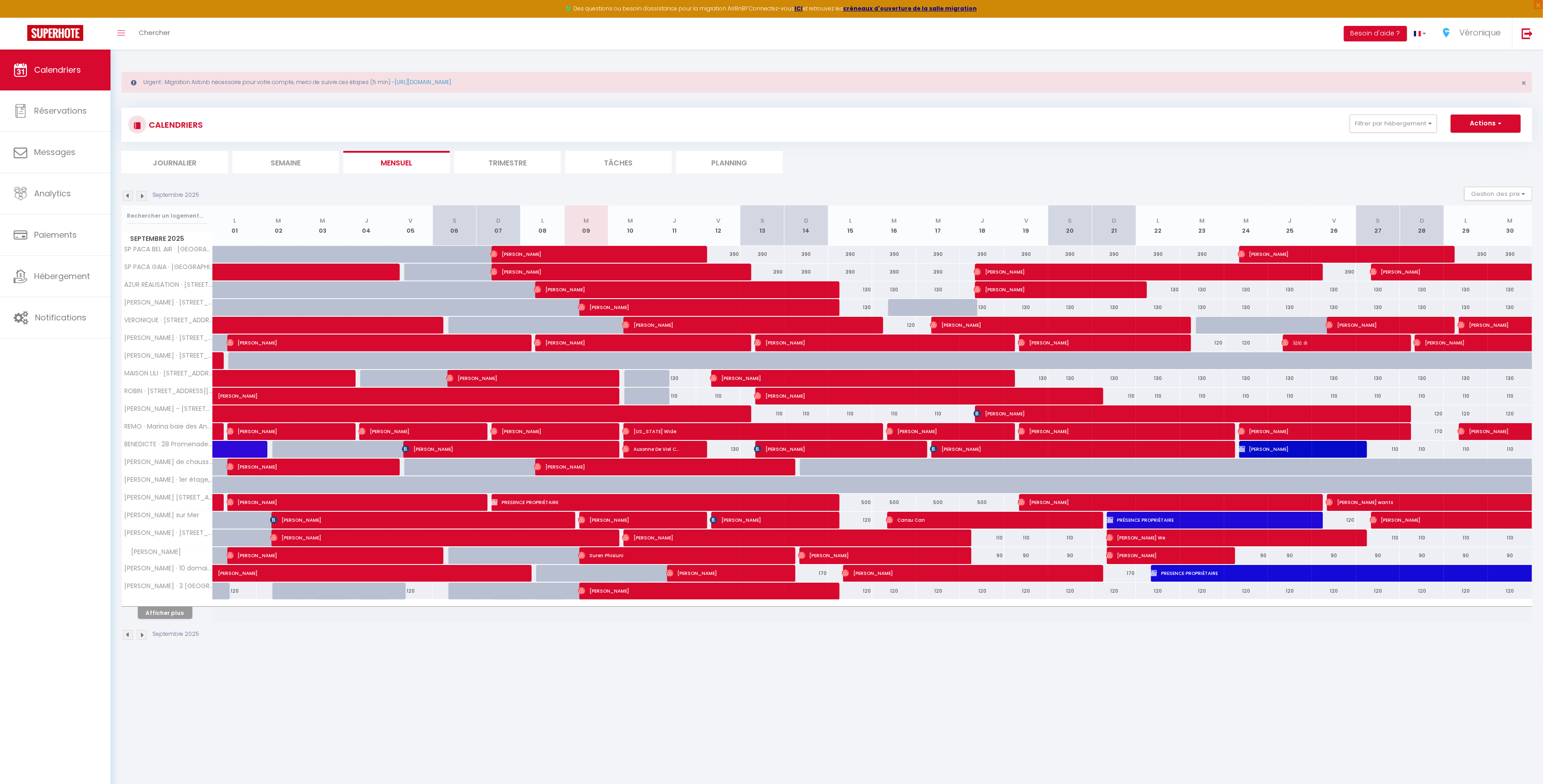
click at [166, 623] on th "Afficher plus" at bounding box center [167, 611] width 91 height 23
click at [174, 619] on button "Afficher plus" at bounding box center [165, 613] width 54 height 12
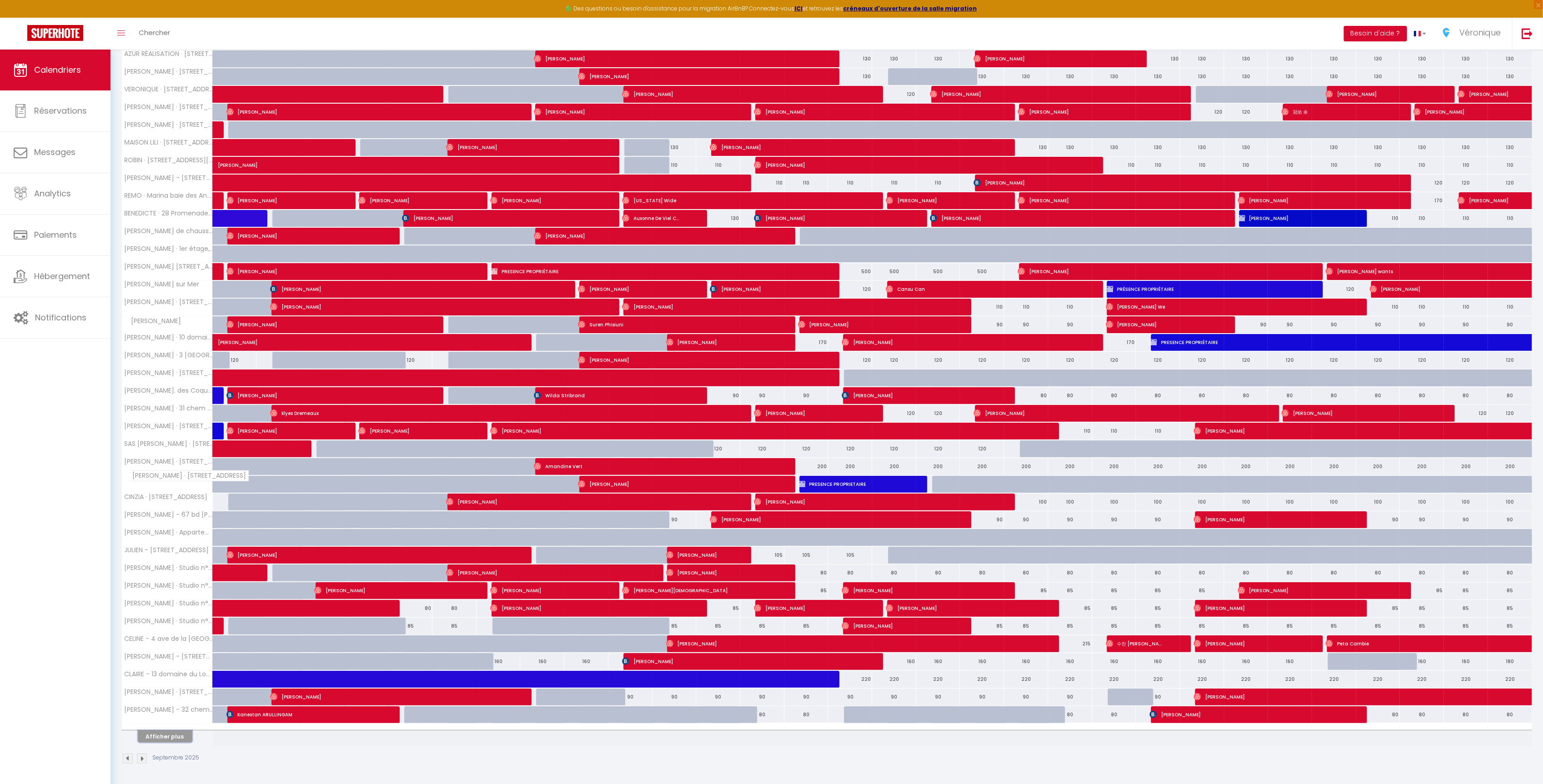
scroll to position [237, 0]
click at [179, 737] on button "Afficher plus" at bounding box center [165, 737] width 54 height 12
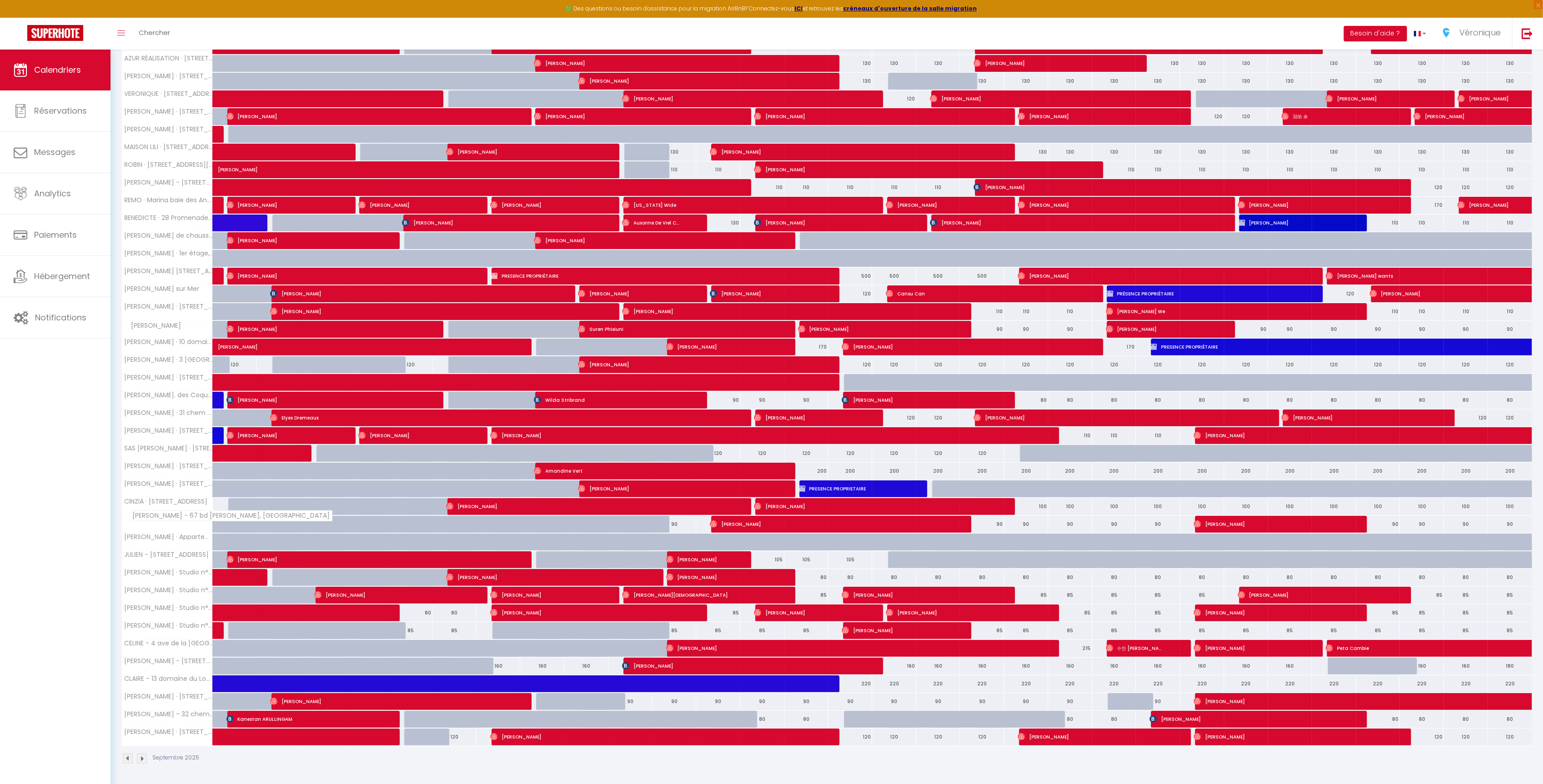
scroll to position [230, 0]
click at [606, 491] on span "[PERSON_NAME]" at bounding box center [673, 489] width 191 height 17
select select "OK"
select select "0"
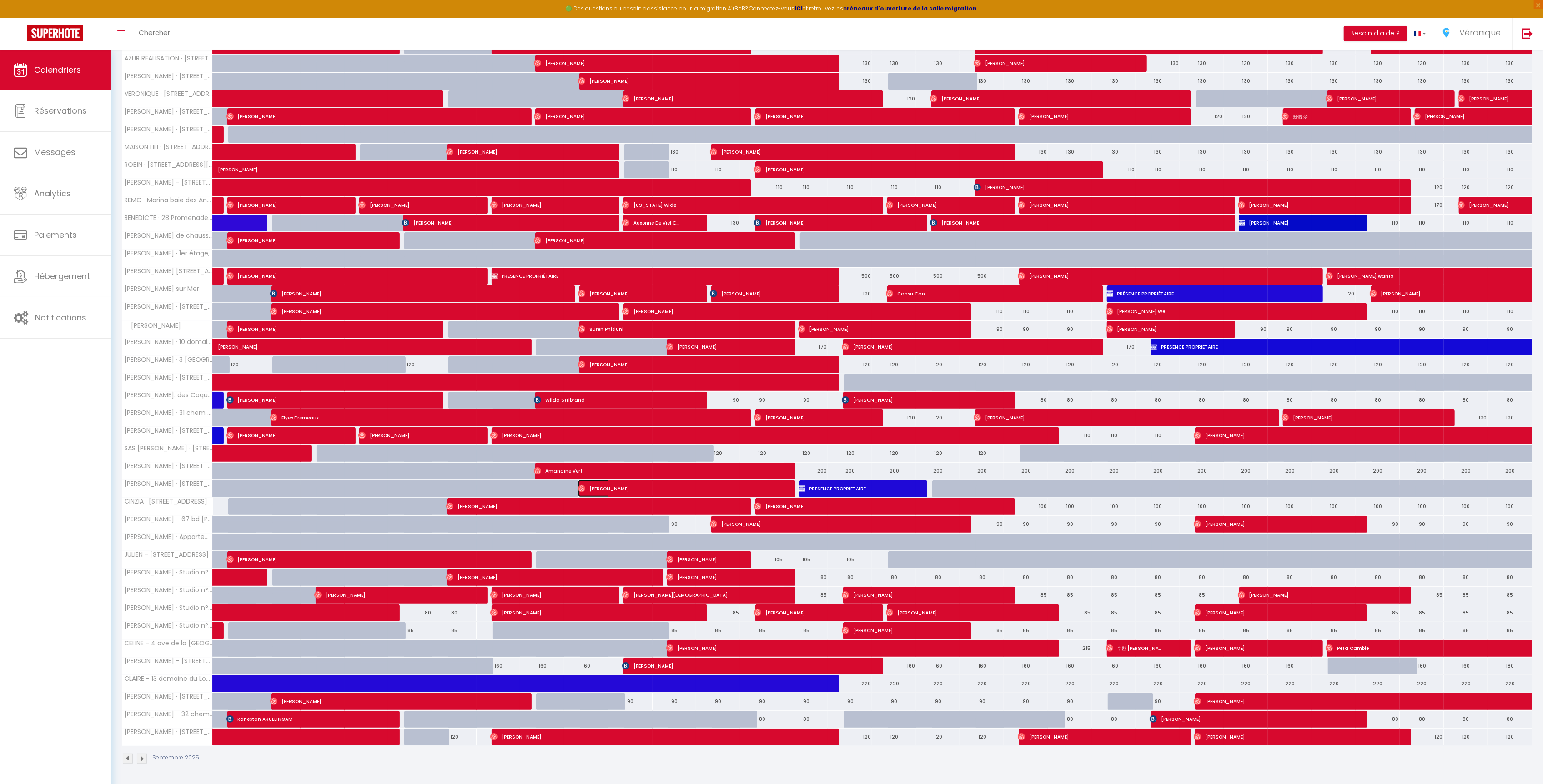
select select "0"
select select "1"
select select
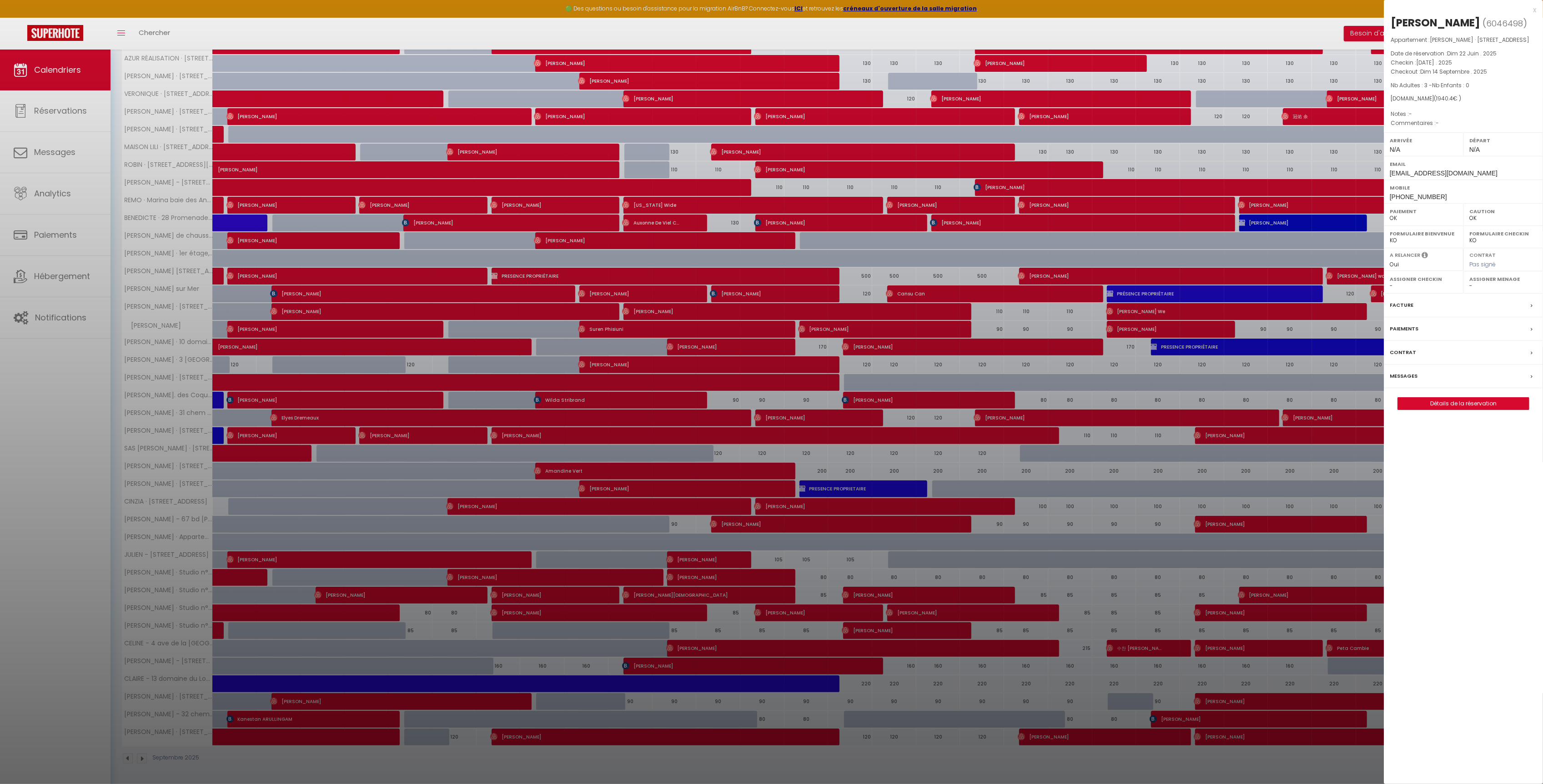
click at [1459, 388] on div "Messages" at bounding box center [1464, 377] width 159 height 24
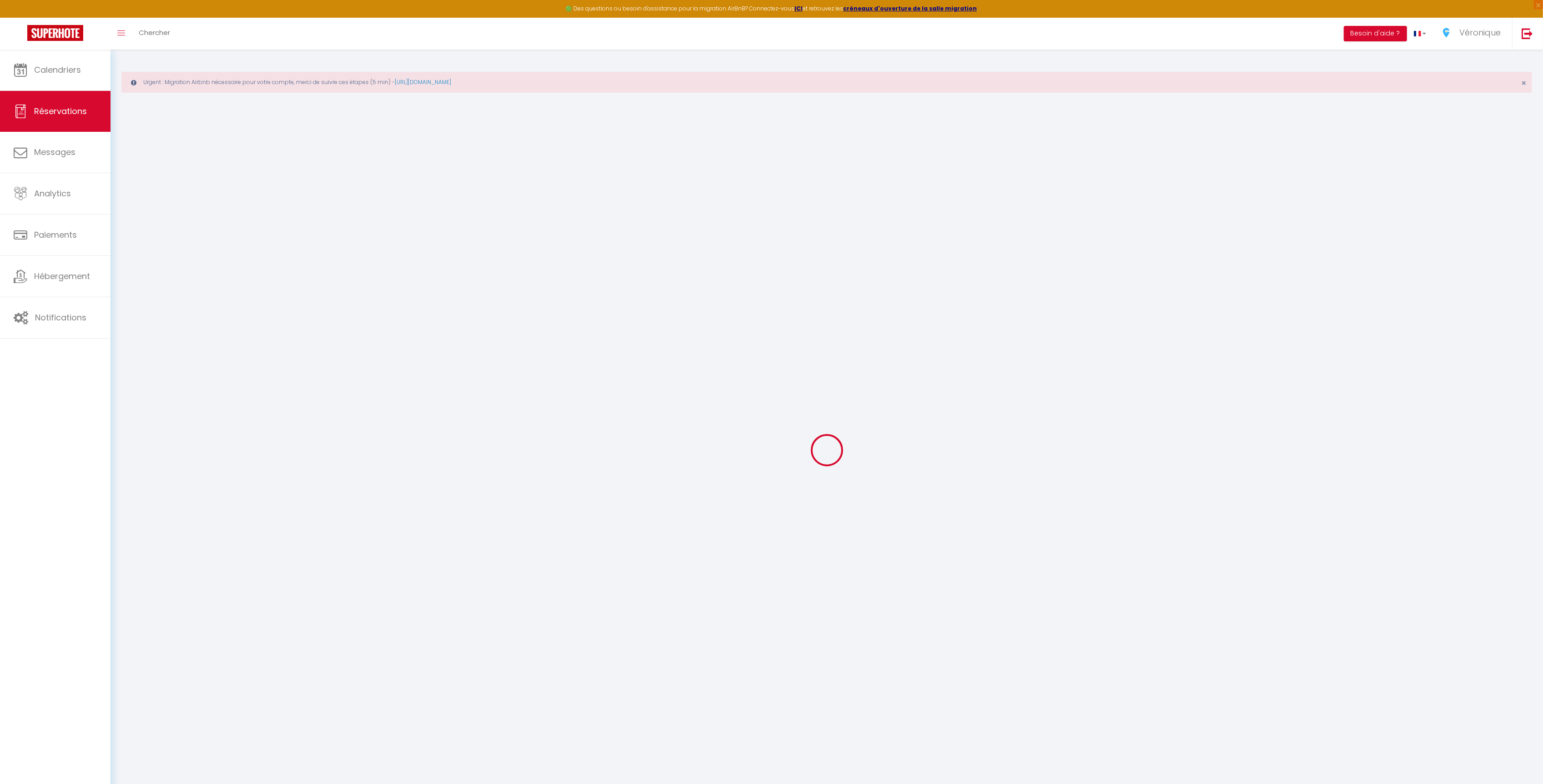
select select
checkbox input "false"
select select
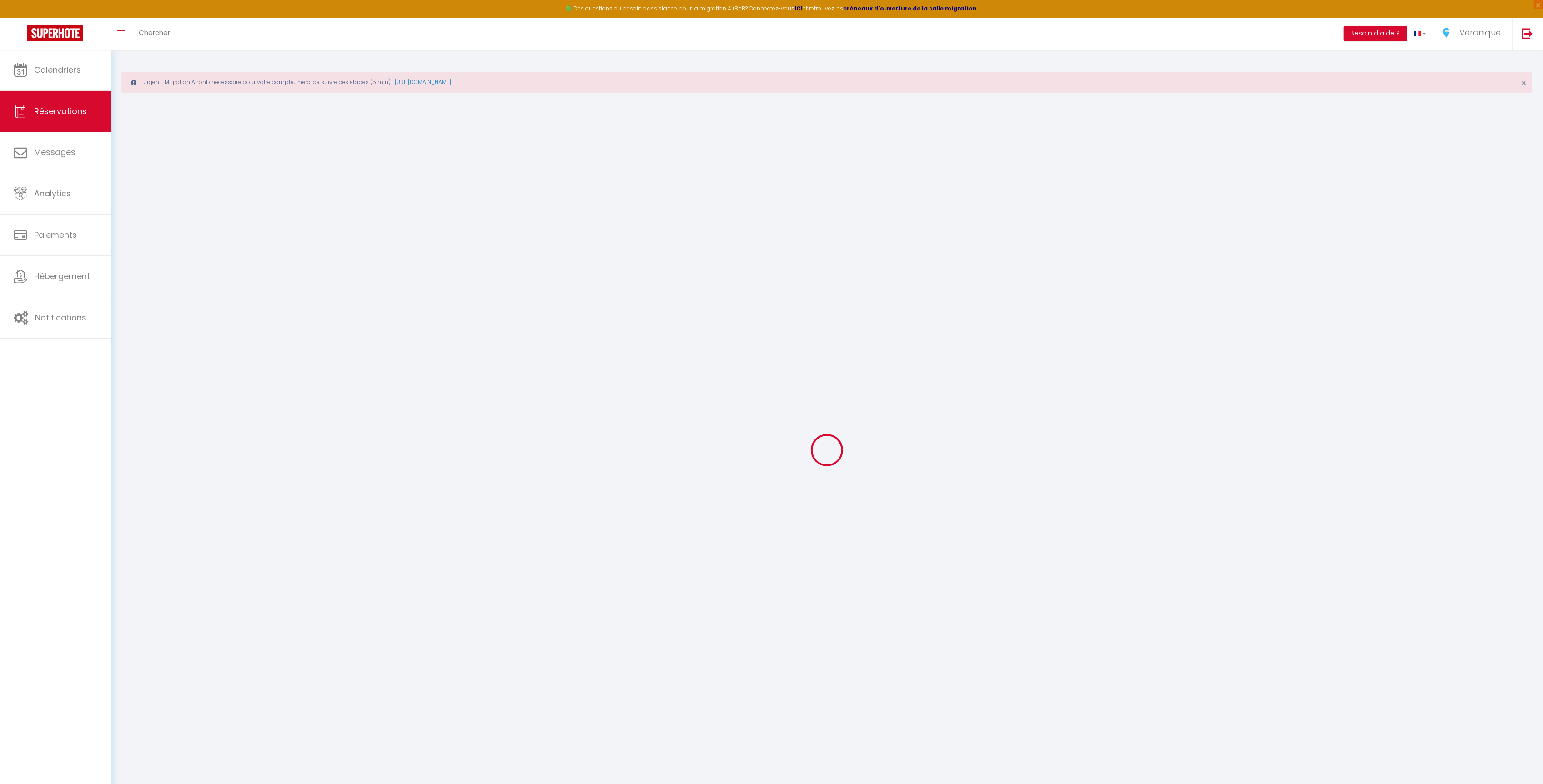
checkbox input "false"
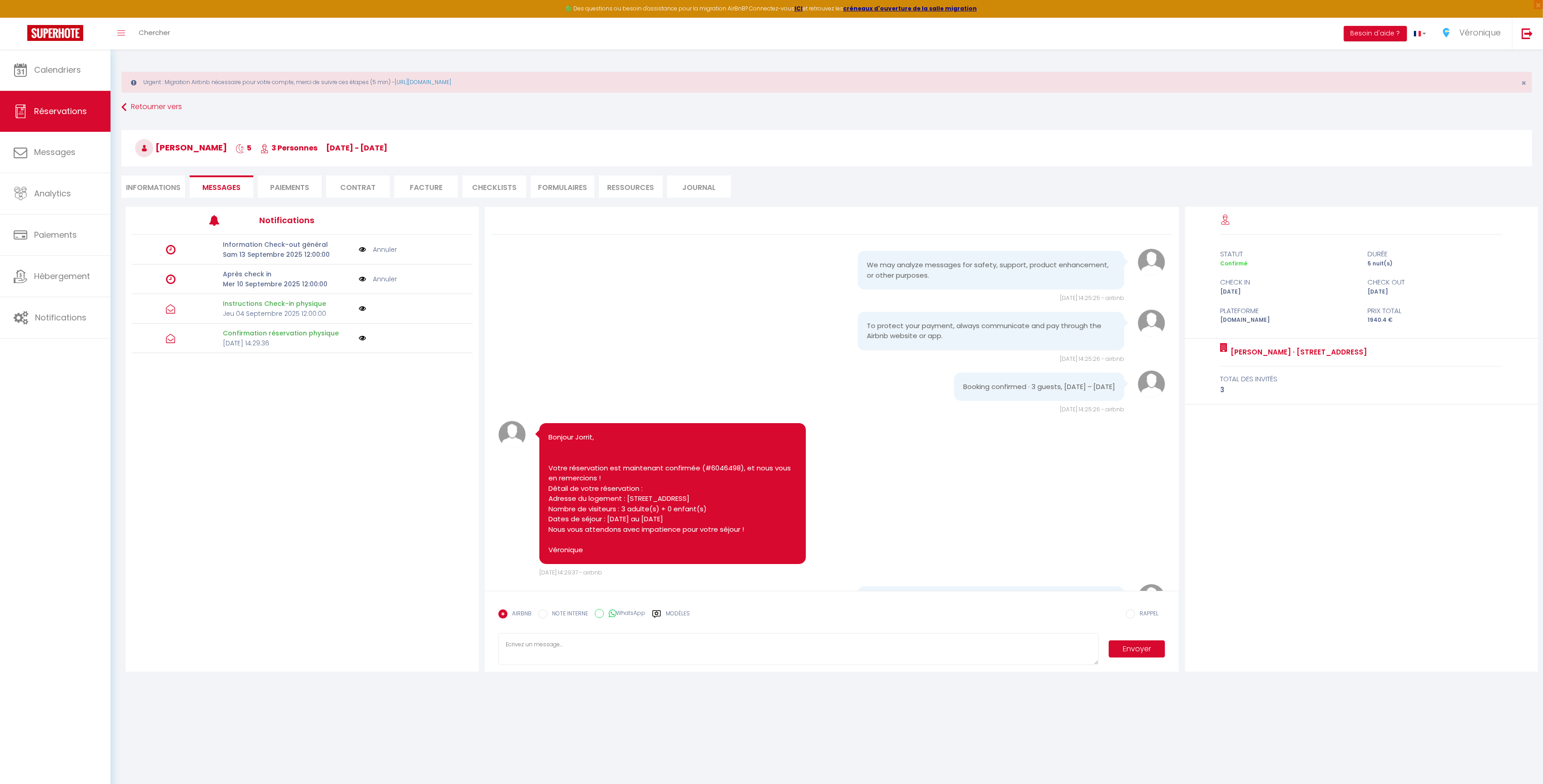
scroll to position [1292, 0]
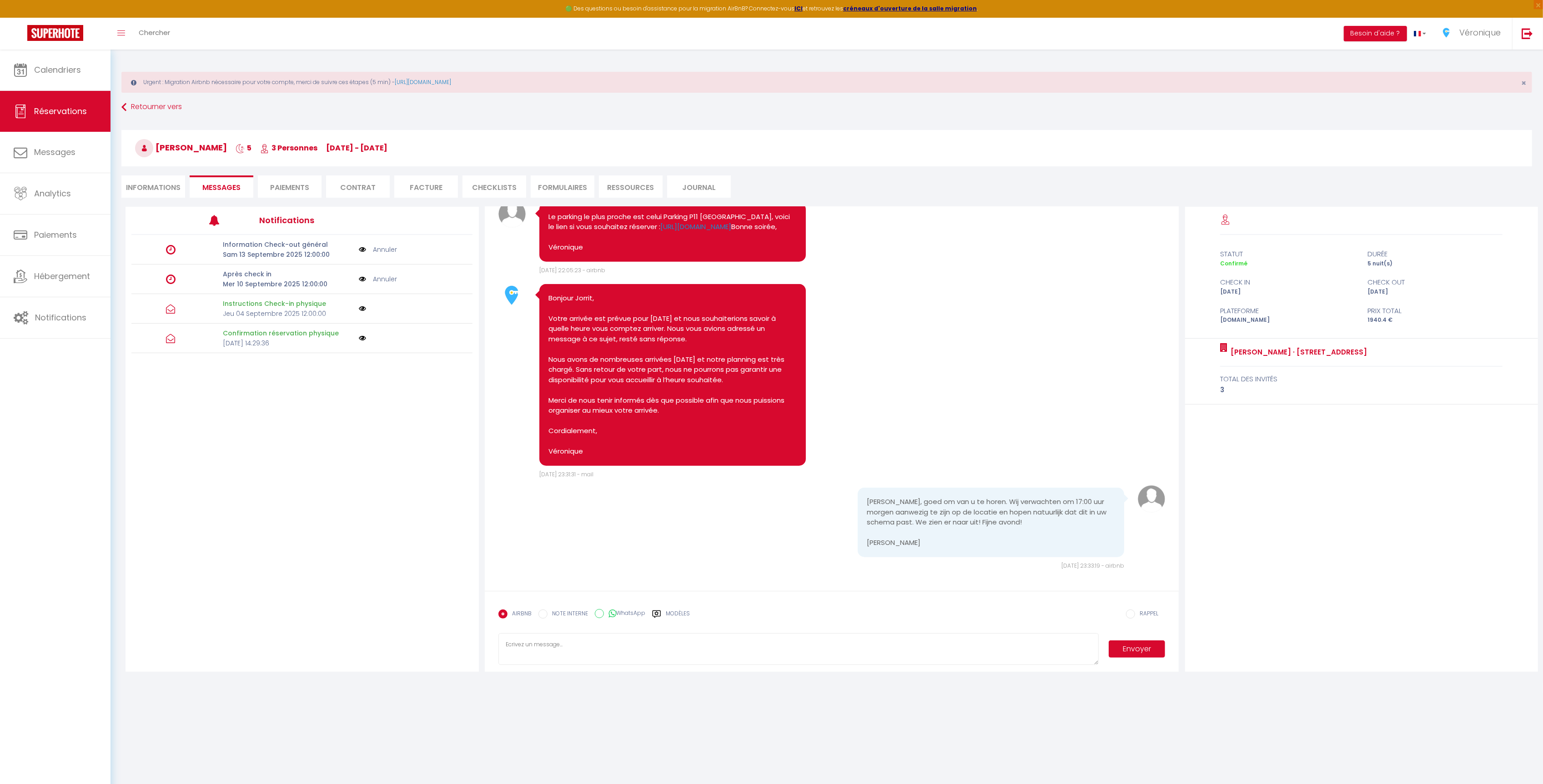
click at [673, 613] on label "Modèles" at bounding box center [678, 617] width 24 height 16
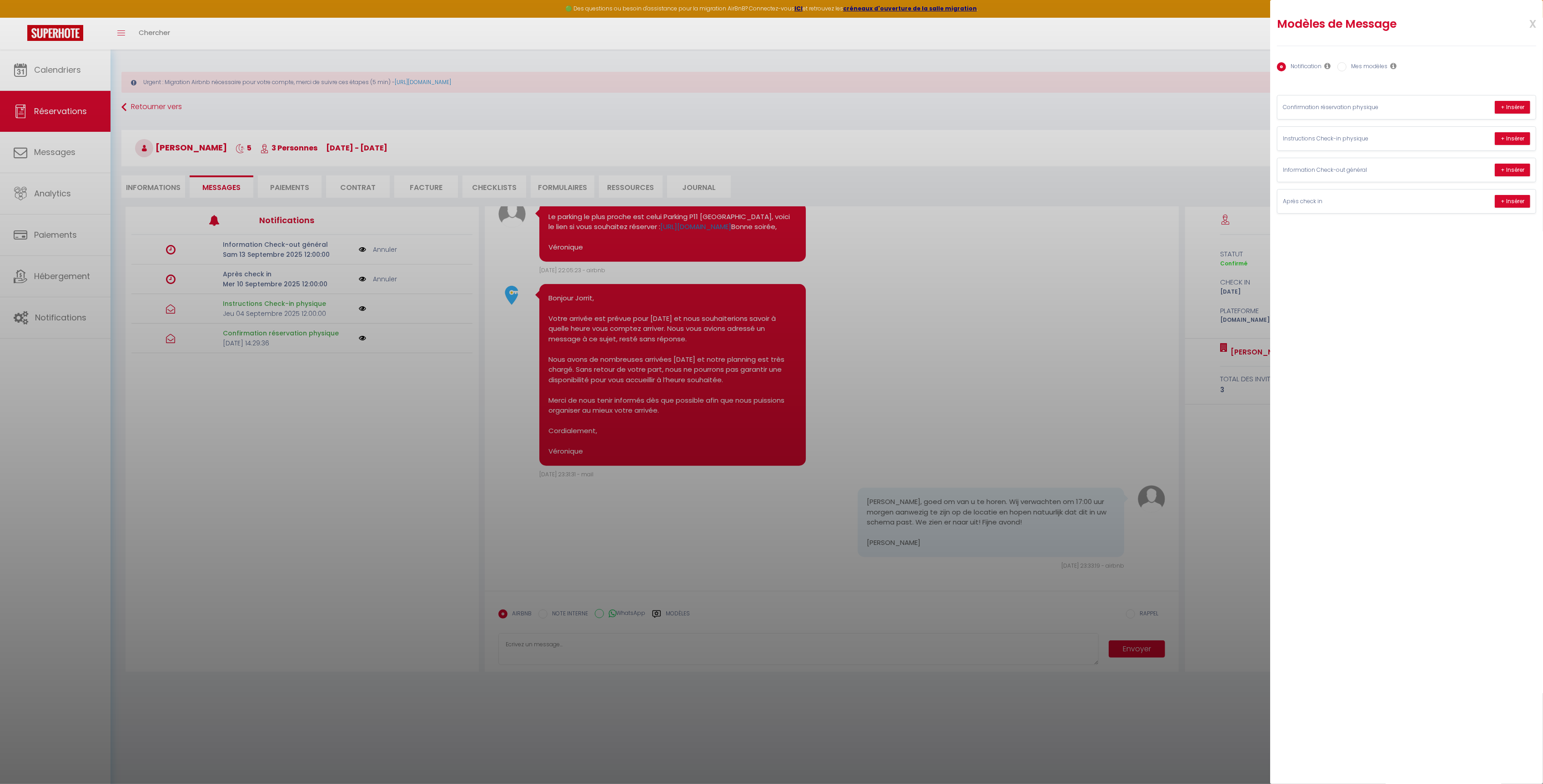
click at [1377, 66] on label "Mes modèles" at bounding box center [1367, 67] width 41 height 10
click at [1347, 66] on input "Mes modèles" at bounding box center [1342, 67] width 9 height 9
radio input "true"
radio input "false"
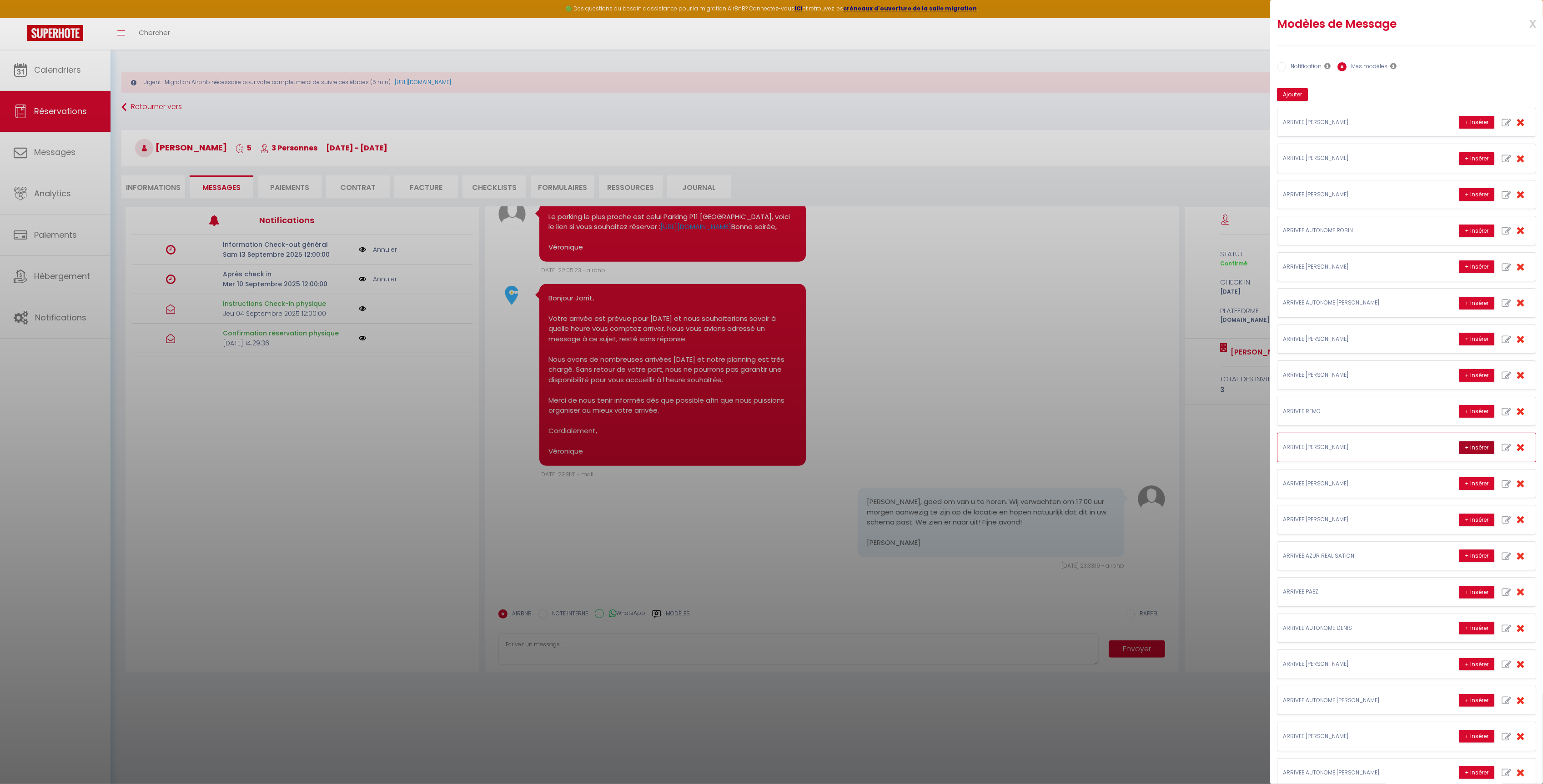
click at [1466, 452] on button "+ Insérer" at bounding box center [1477, 447] width 35 height 12
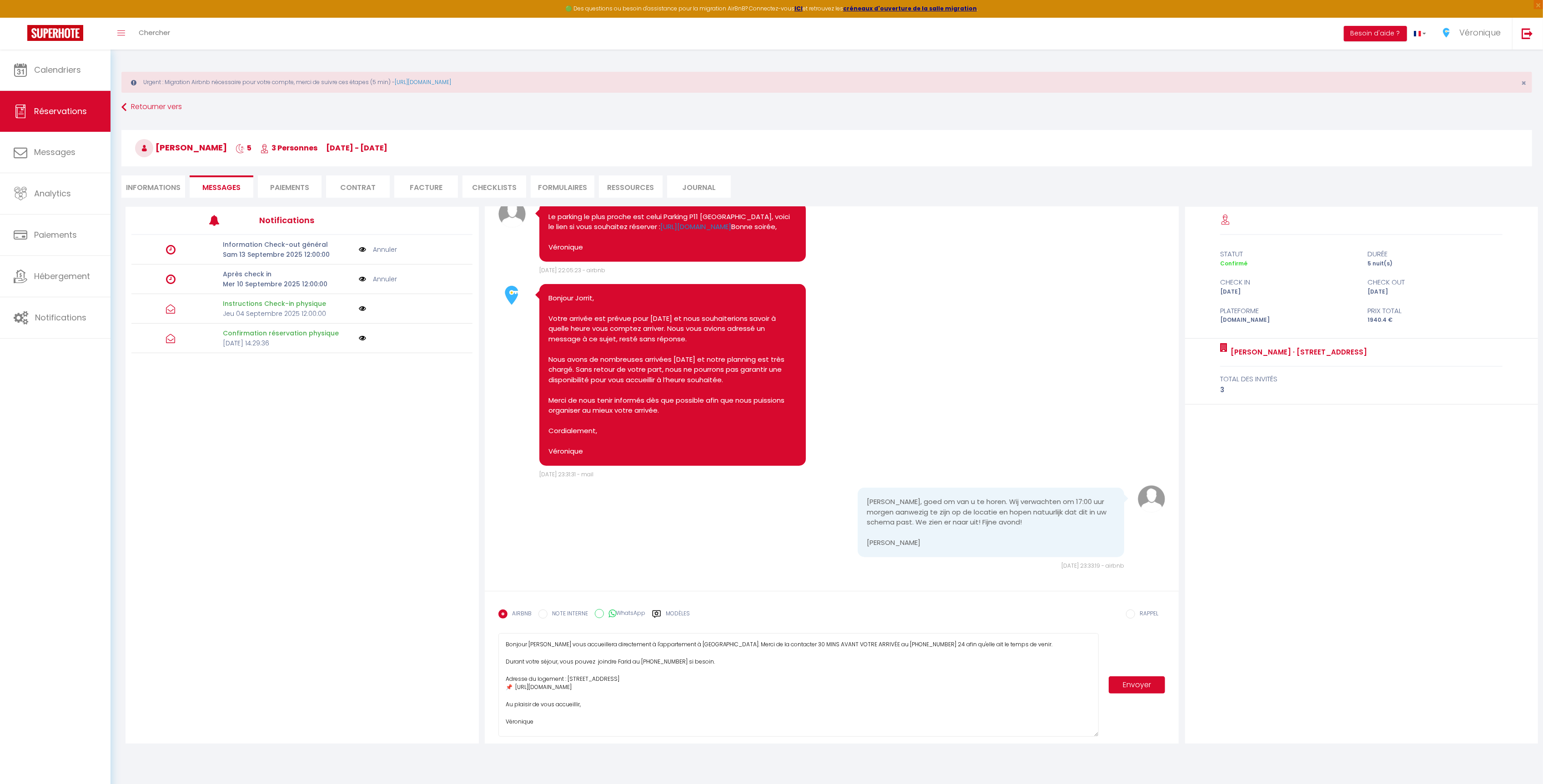
drag, startPoint x: 1097, startPoint y: 664, endPoint x: 1093, endPoint y: 735, distance: 71.1
click at [1093, 735] on textarea "Bonjour [PERSON_NAME] vous accueillera directement à l'appartement à [GEOGRAPHI…" at bounding box center [799, 685] width 601 height 104
click at [658, 666] on textarea "Bonjour [PERSON_NAME] vous accueillera directement à l'appartement à [GEOGRAPHI…" at bounding box center [799, 685] width 601 height 104
type textarea "Bonjour [PERSON_NAME] vous accueillera directement à l'appartement vers 17h. Me…"
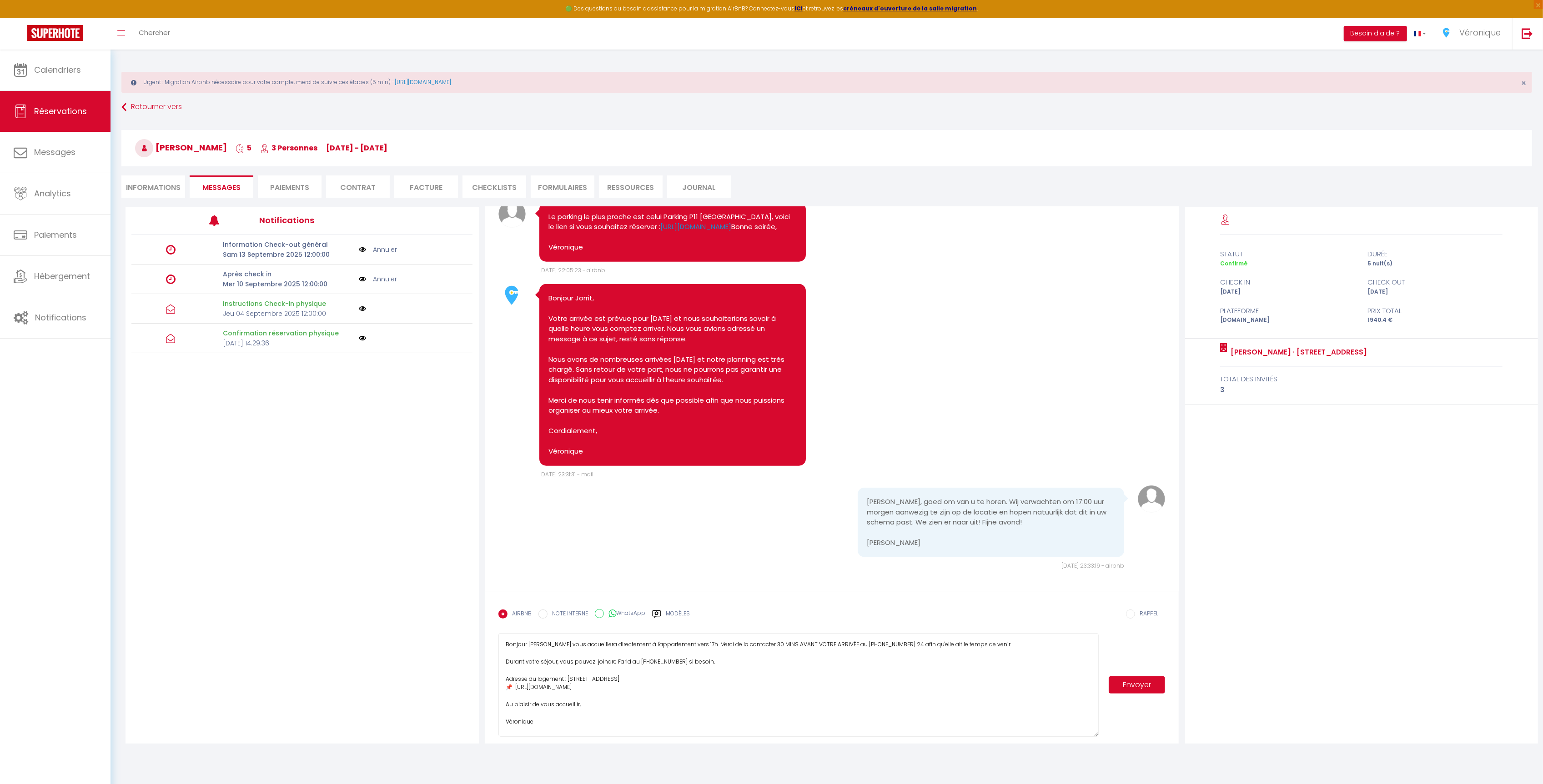
click at [1151, 687] on button "Envoyer" at bounding box center [1137, 685] width 57 height 17
select select
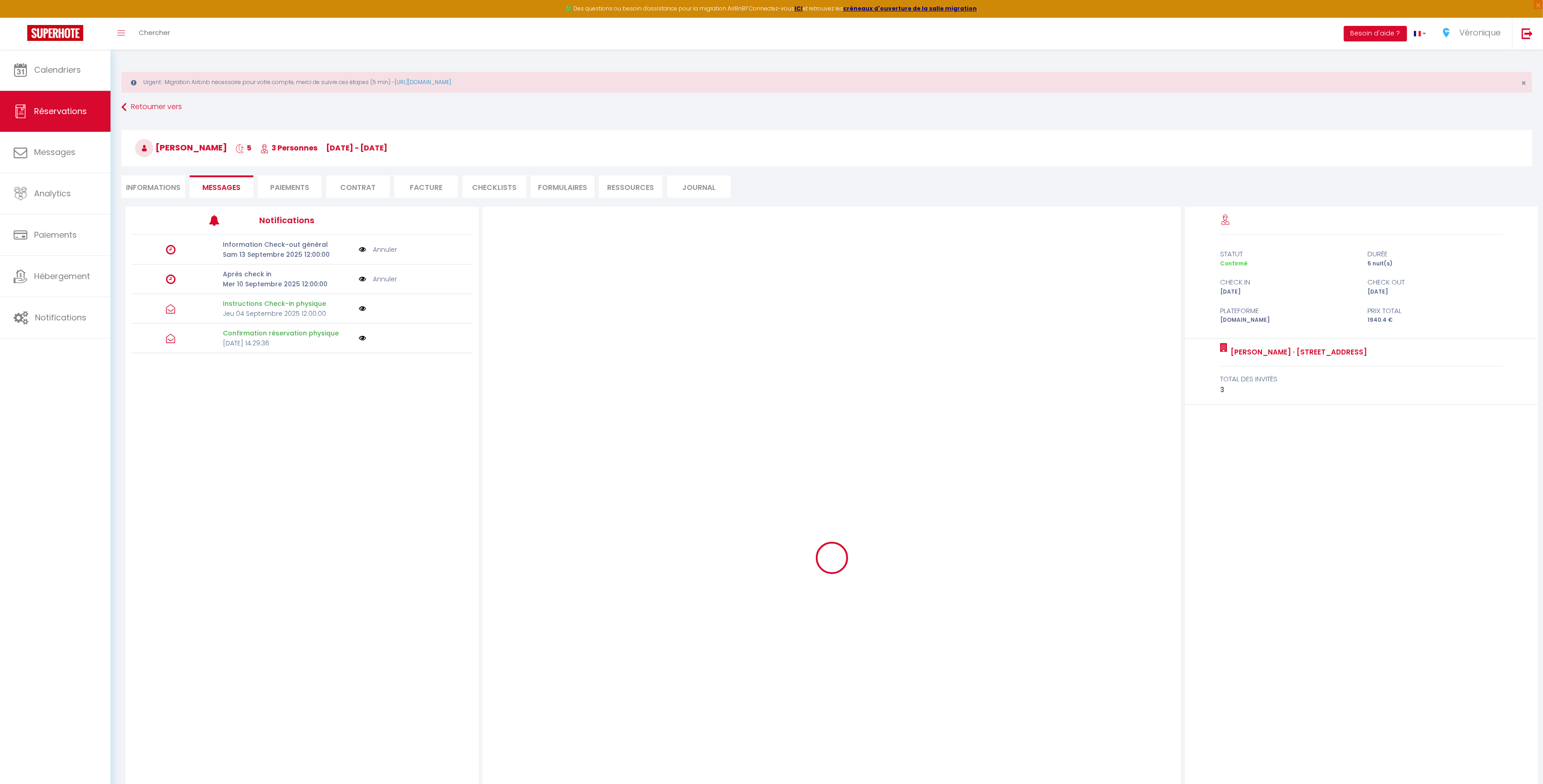
select select
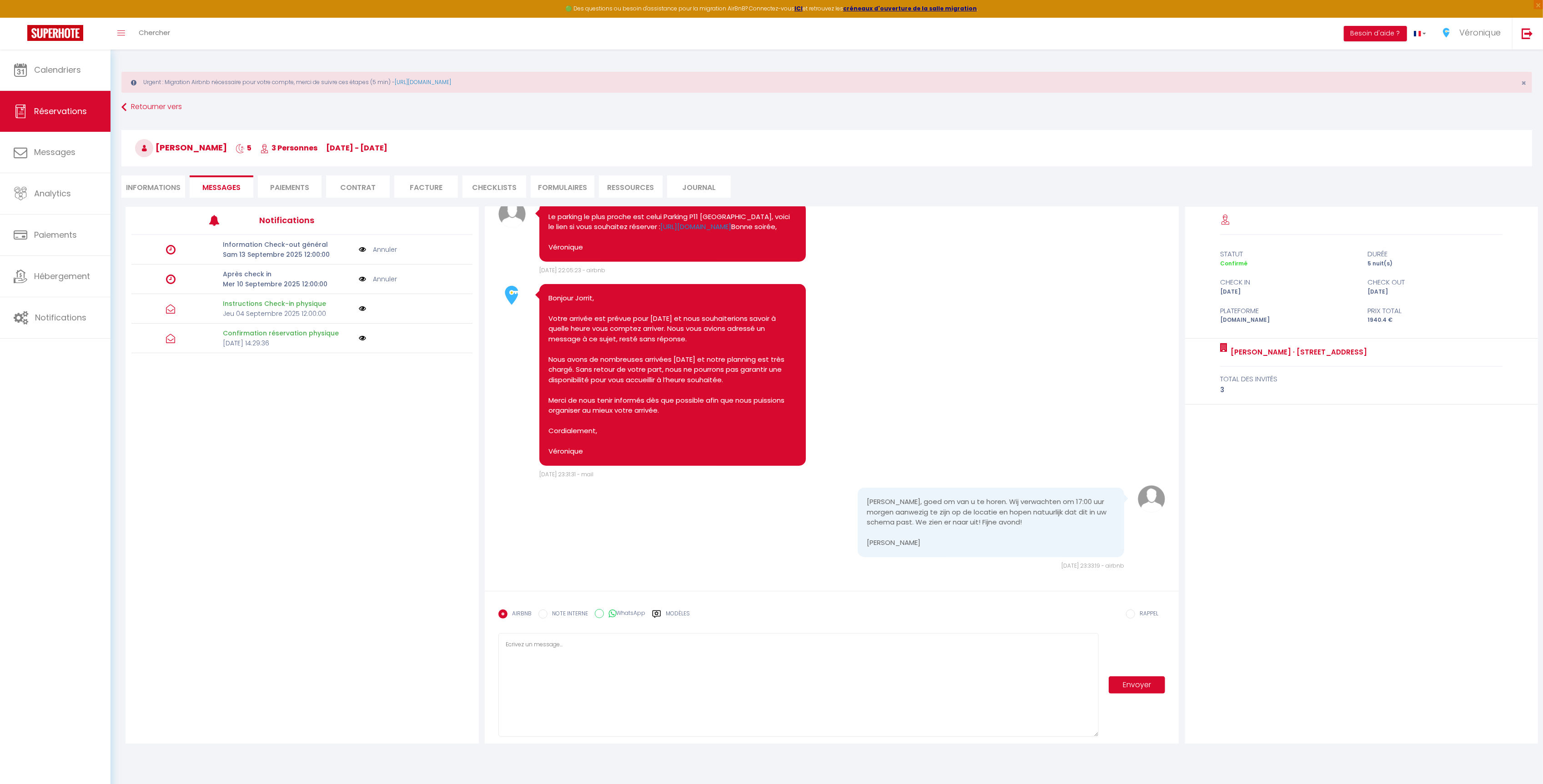
scroll to position [0, 0]
click at [165, 185] on li "Informations" at bounding box center [153, 186] width 64 height 22
select select
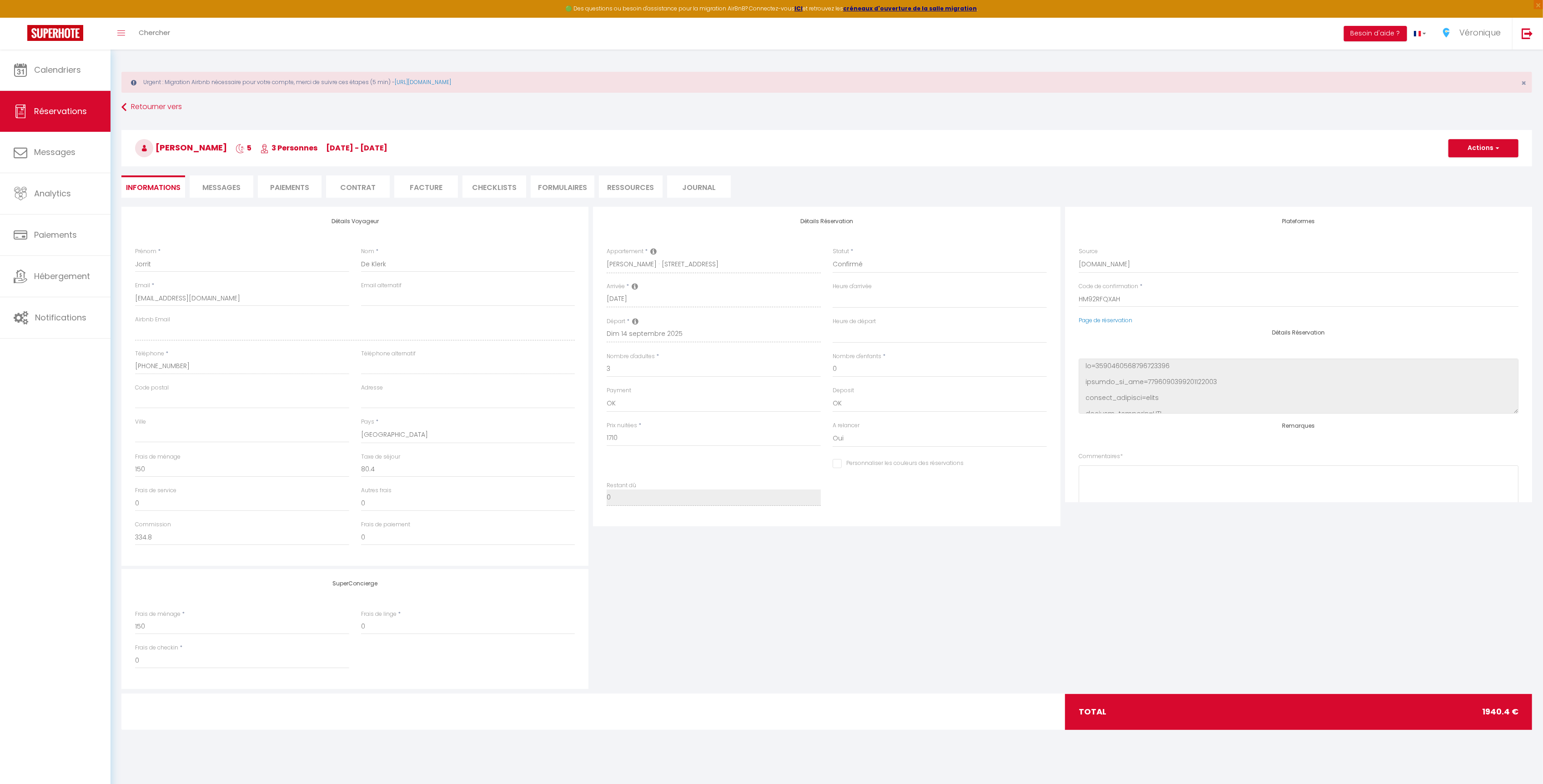
select select
checkbox input "false"
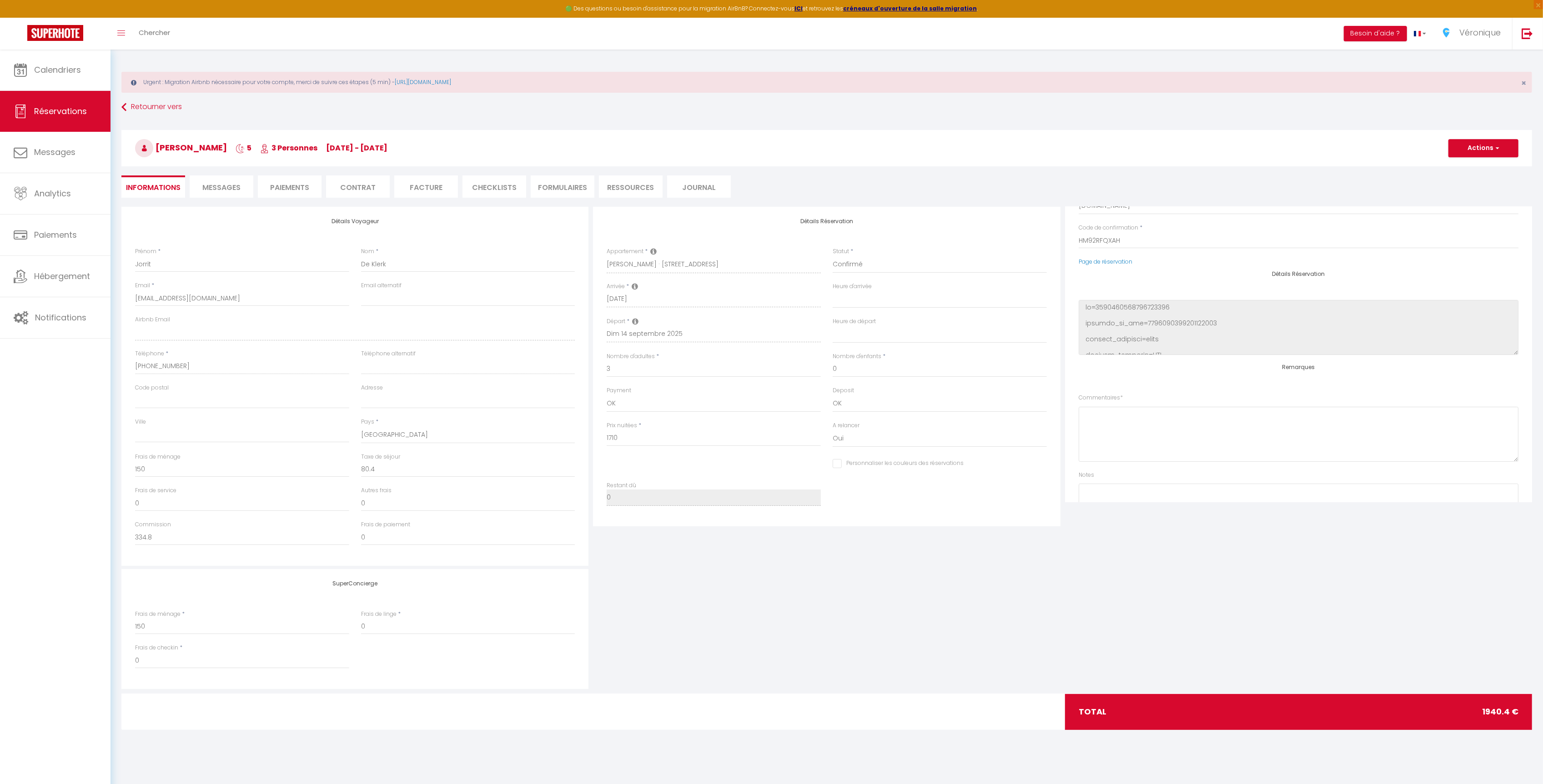
scroll to position [116, 0]
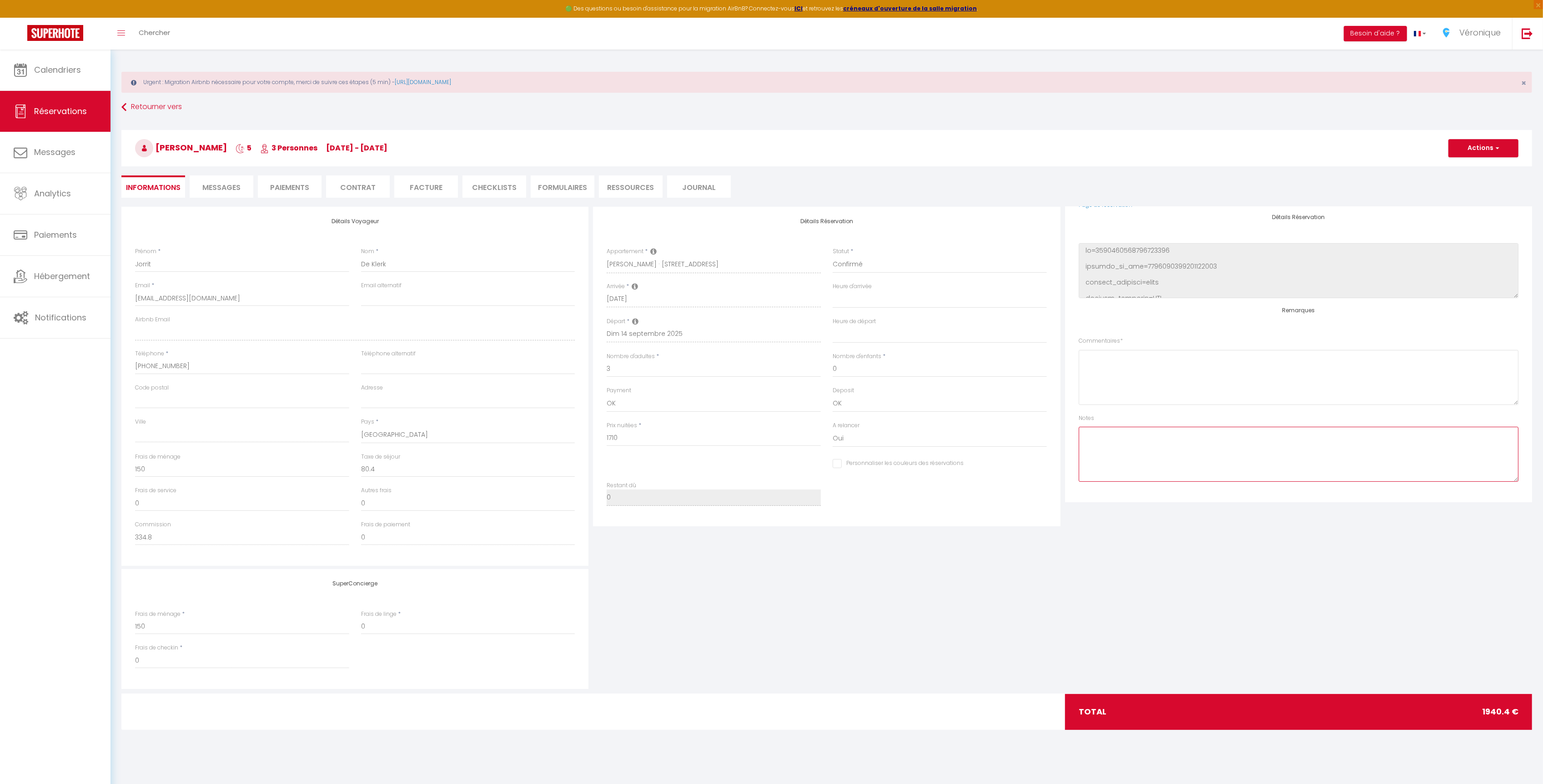
click at [1186, 459] on textarea at bounding box center [1299, 455] width 440 height 55
type textarea "CjCH"
select select
checkbox input "false"
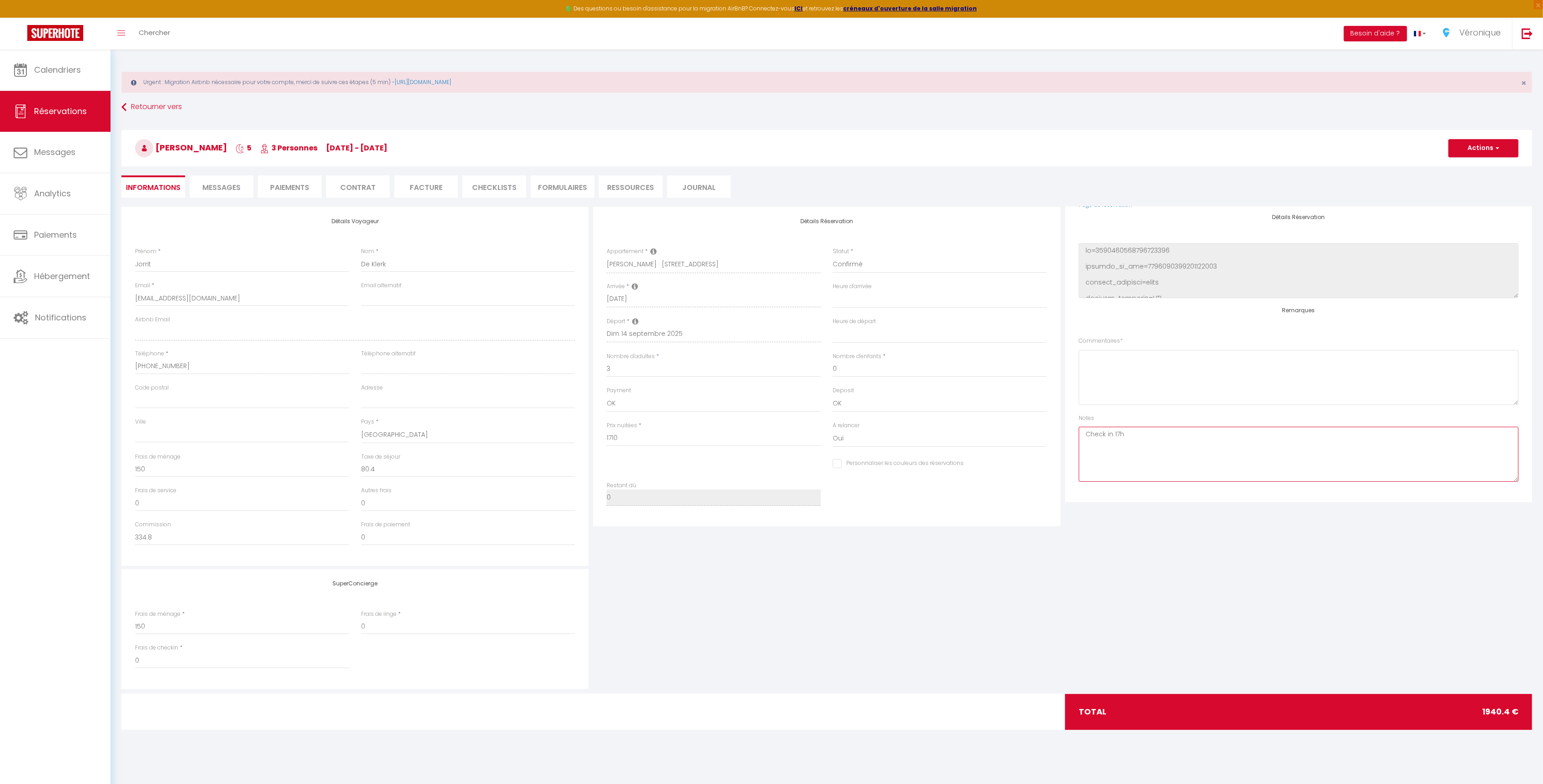
type textarea "Check in 17h"
click at [1469, 149] on button "Actions" at bounding box center [1483, 148] width 70 height 18
click at [1466, 173] on link "Enregistrer" at bounding box center [1474, 168] width 72 height 12
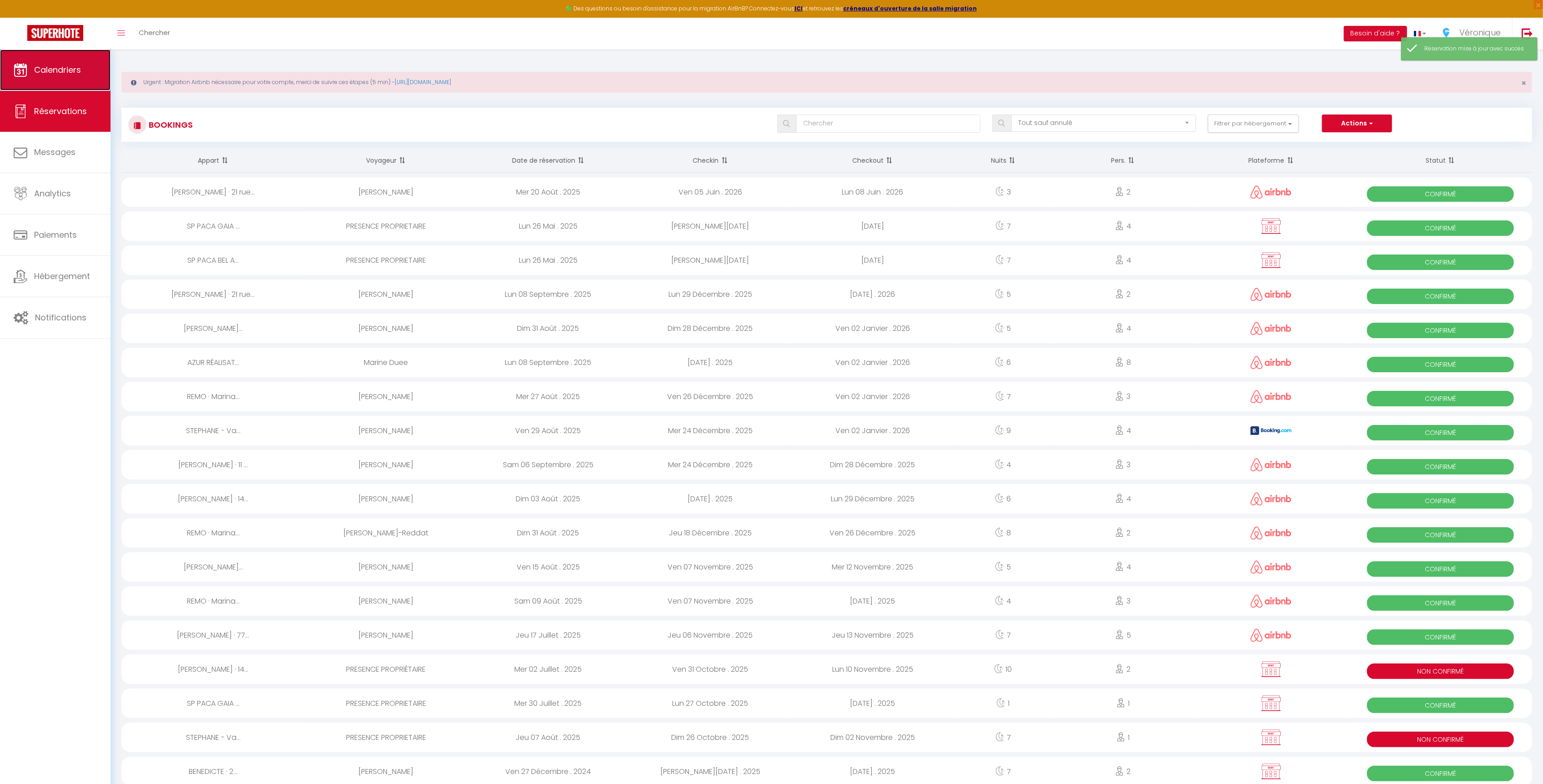
click at [72, 84] on link "Calendriers" at bounding box center [55, 70] width 110 height 41
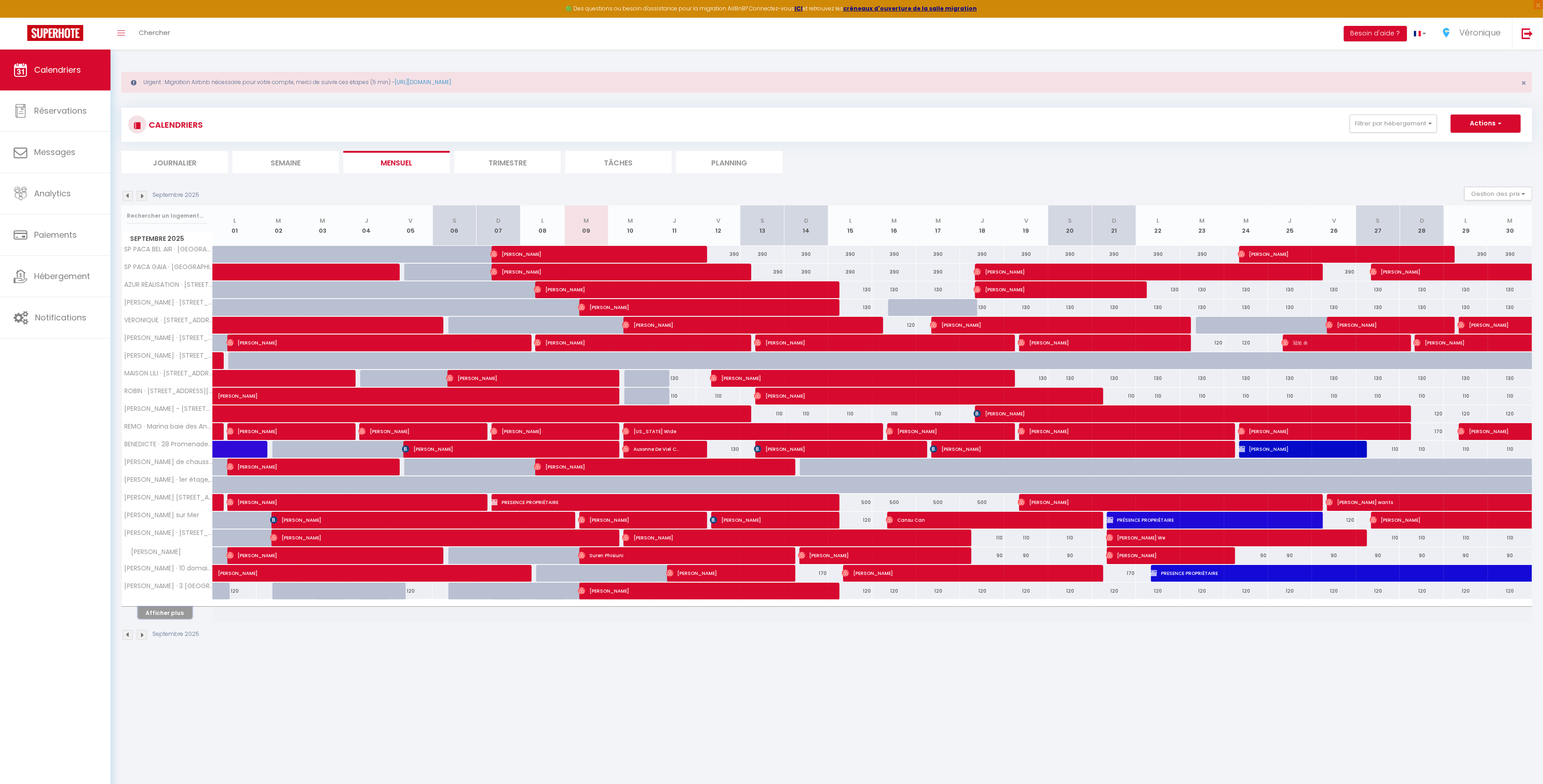
click at [173, 615] on button "Afficher plus" at bounding box center [165, 613] width 54 height 12
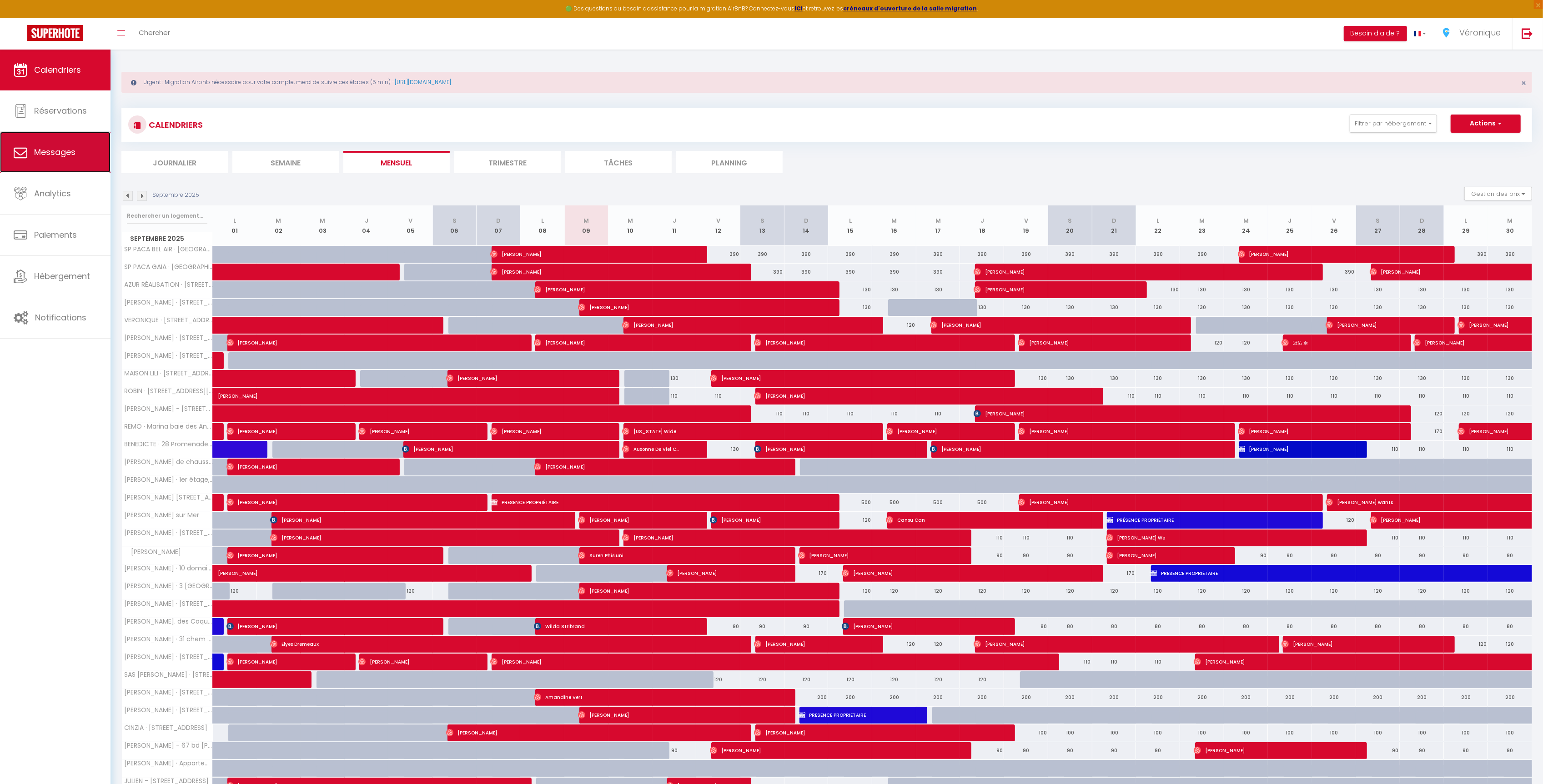
click at [36, 161] on link "Messages" at bounding box center [55, 152] width 110 height 41
select select "message"
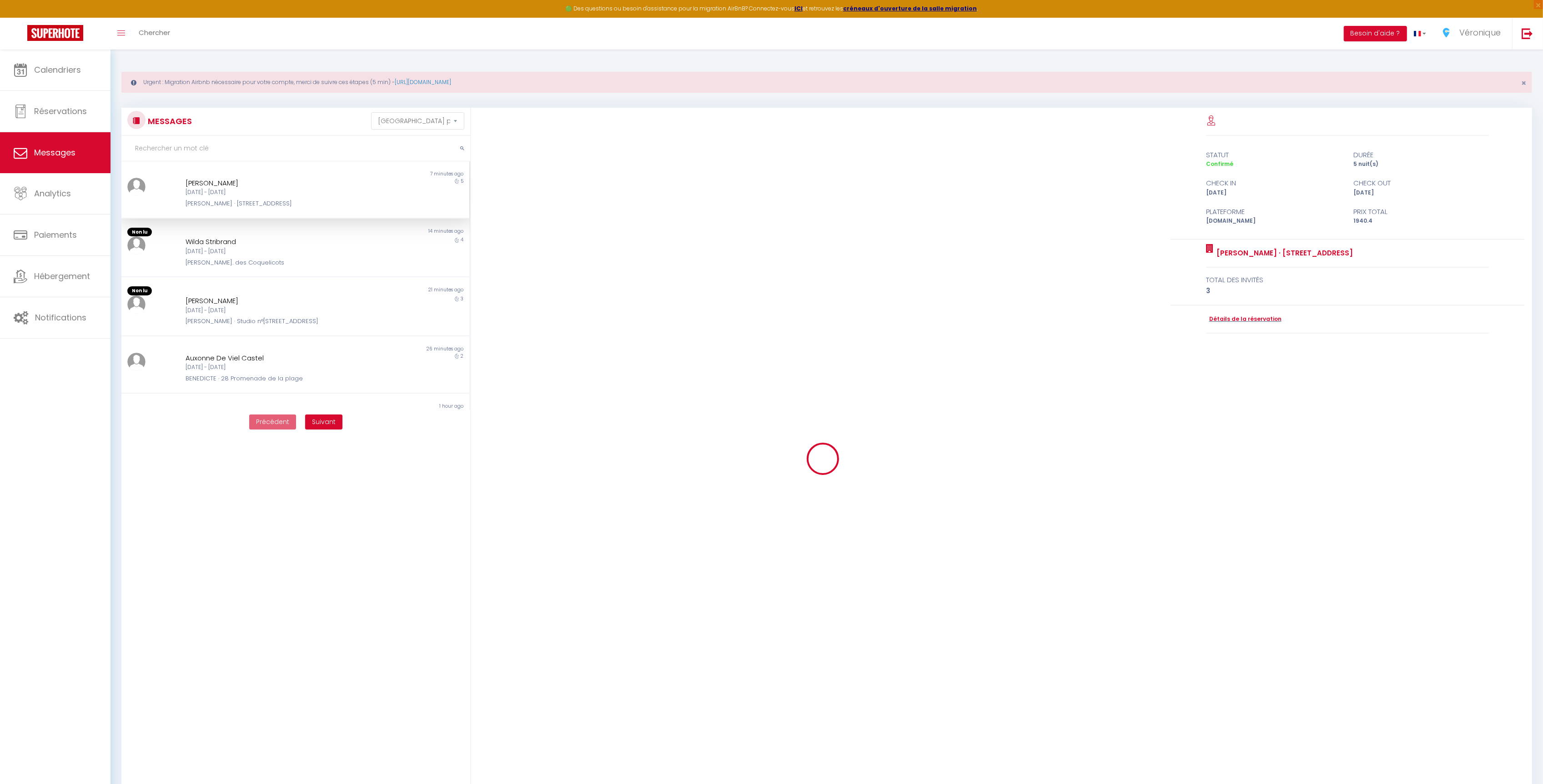
scroll to position [1828, 0]
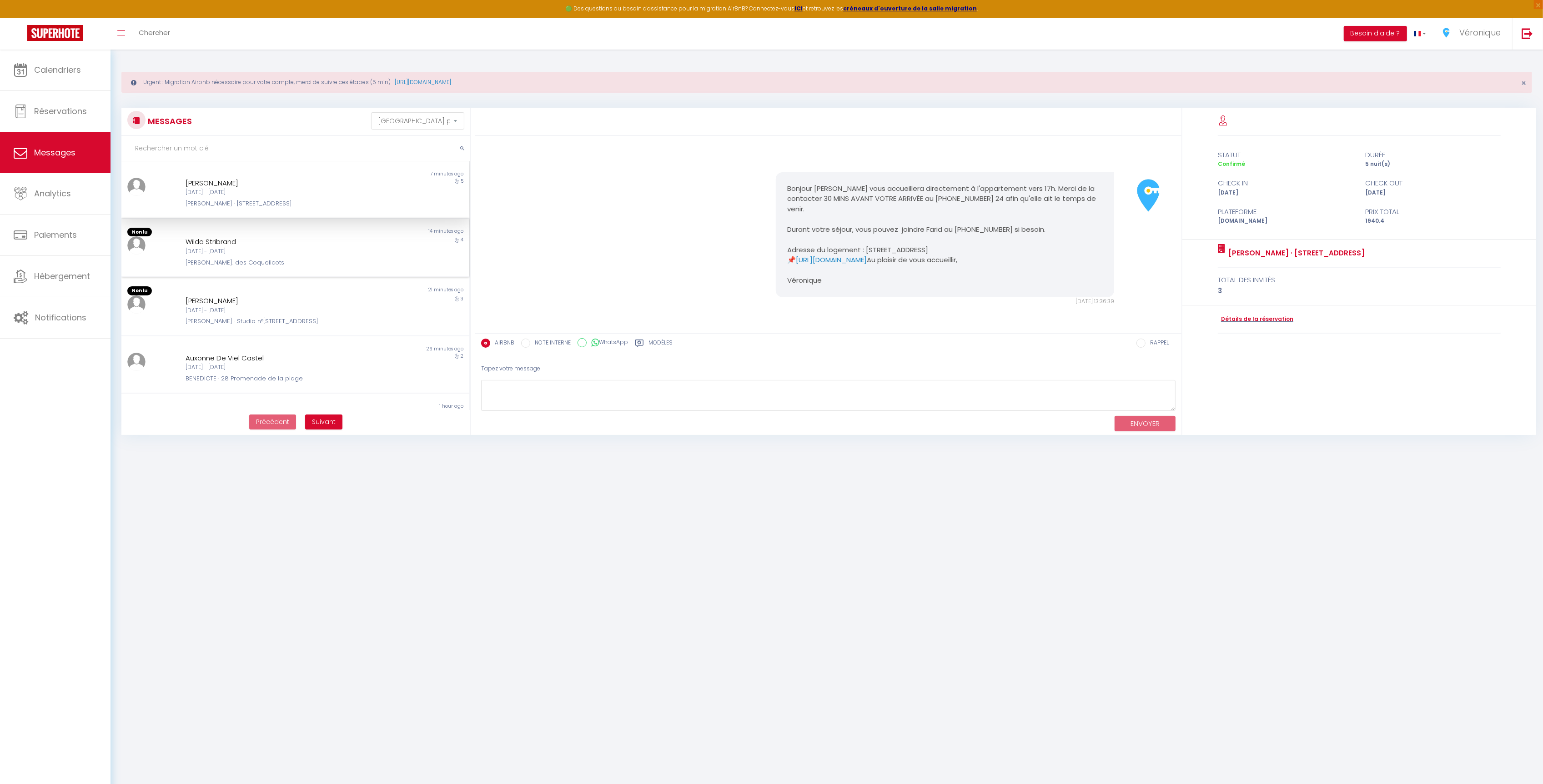
click at [242, 247] on div "[DATE] - [DATE]" at bounding box center [281, 251] width 191 height 9
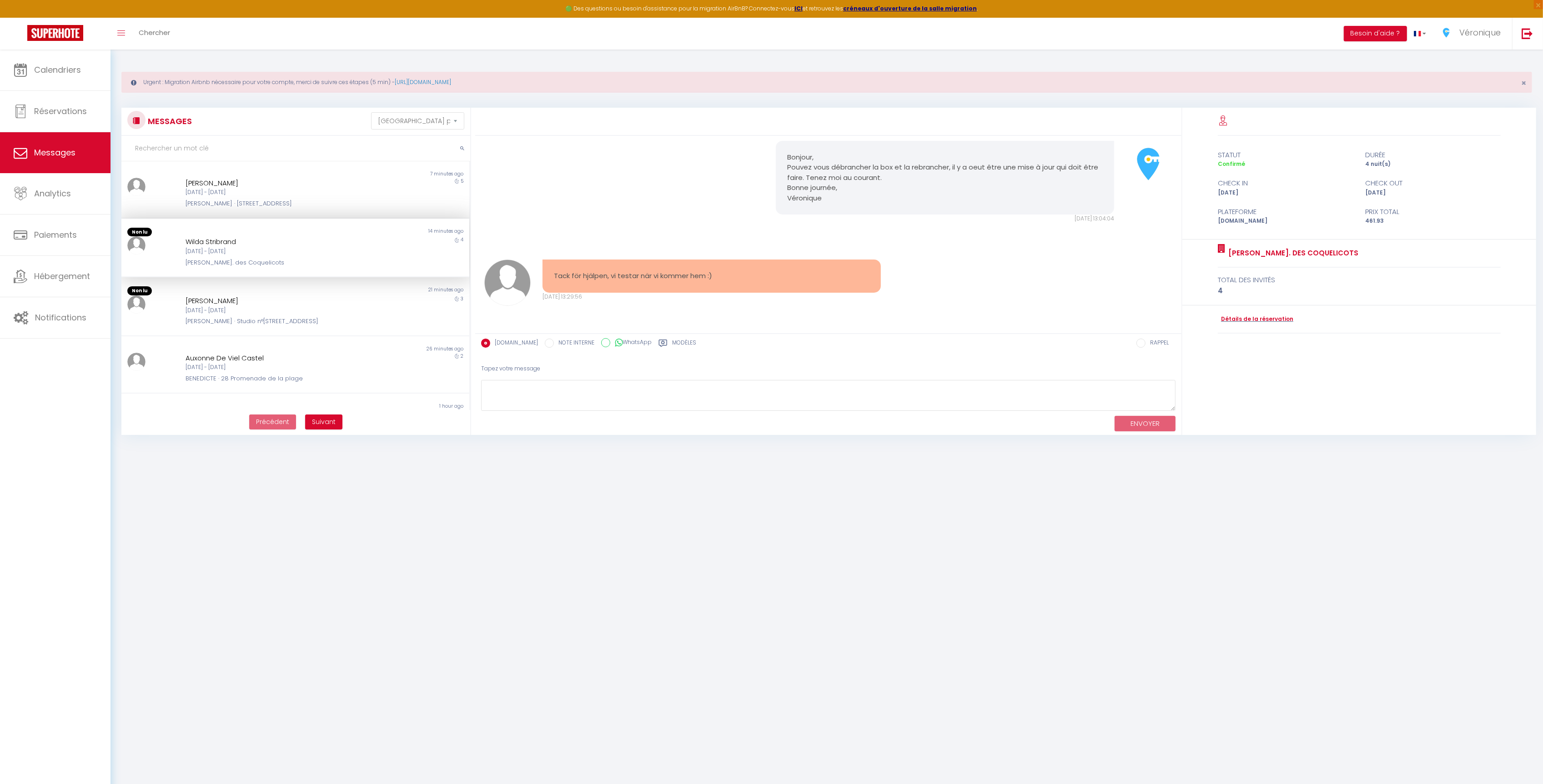
scroll to position [1117, 0]
drag, startPoint x: 721, startPoint y: 276, endPoint x: 555, endPoint y: 275, distance: 166.0
click at [555, 275] on pre "Tack för hjälpen, vi testar när vi kommer hem :)" at bounding box center [711, 276] width 316 height 10
copy pre "Tack för hjälpen, vi testar när vi kommer hem :)"
